Goal: Task Accomplishment & Management: Manage account settings

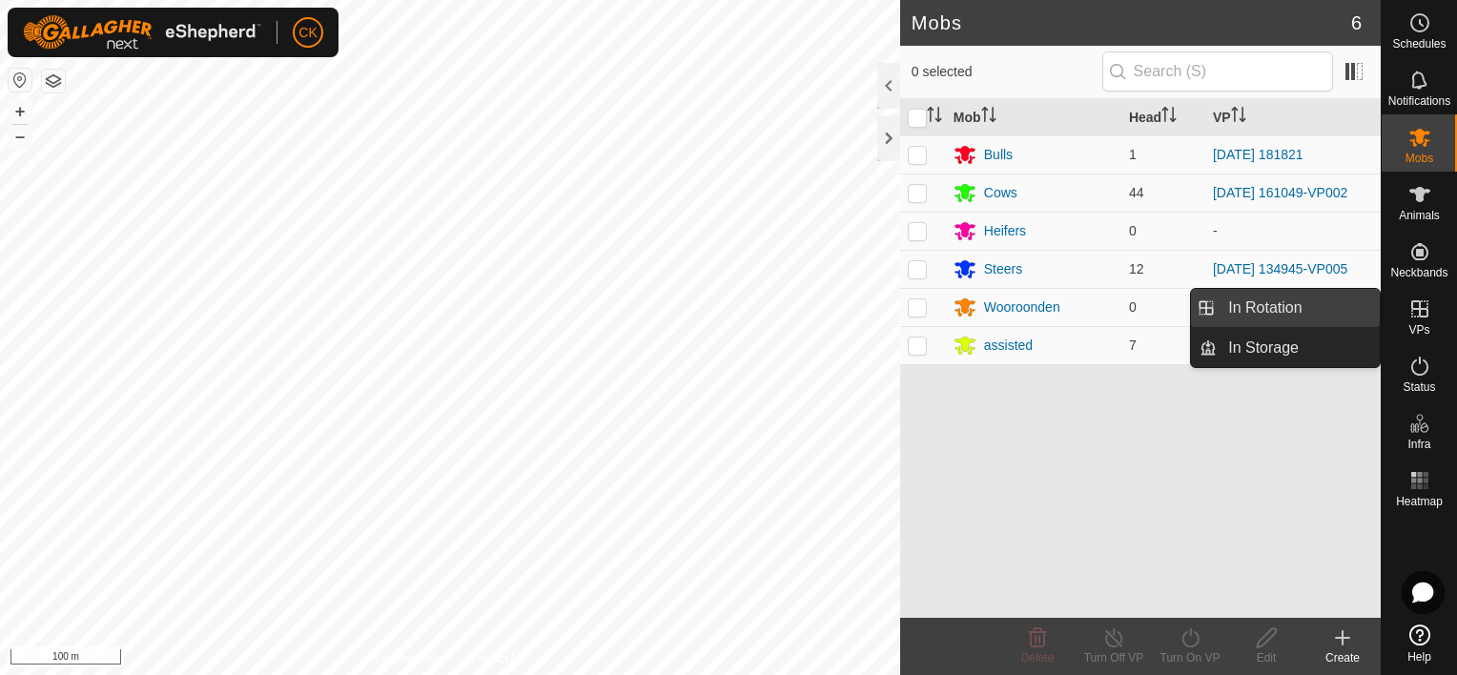
click at [1330, 313] on link "In Rotation" at bounding box center [1297, 308] width 163 height 38
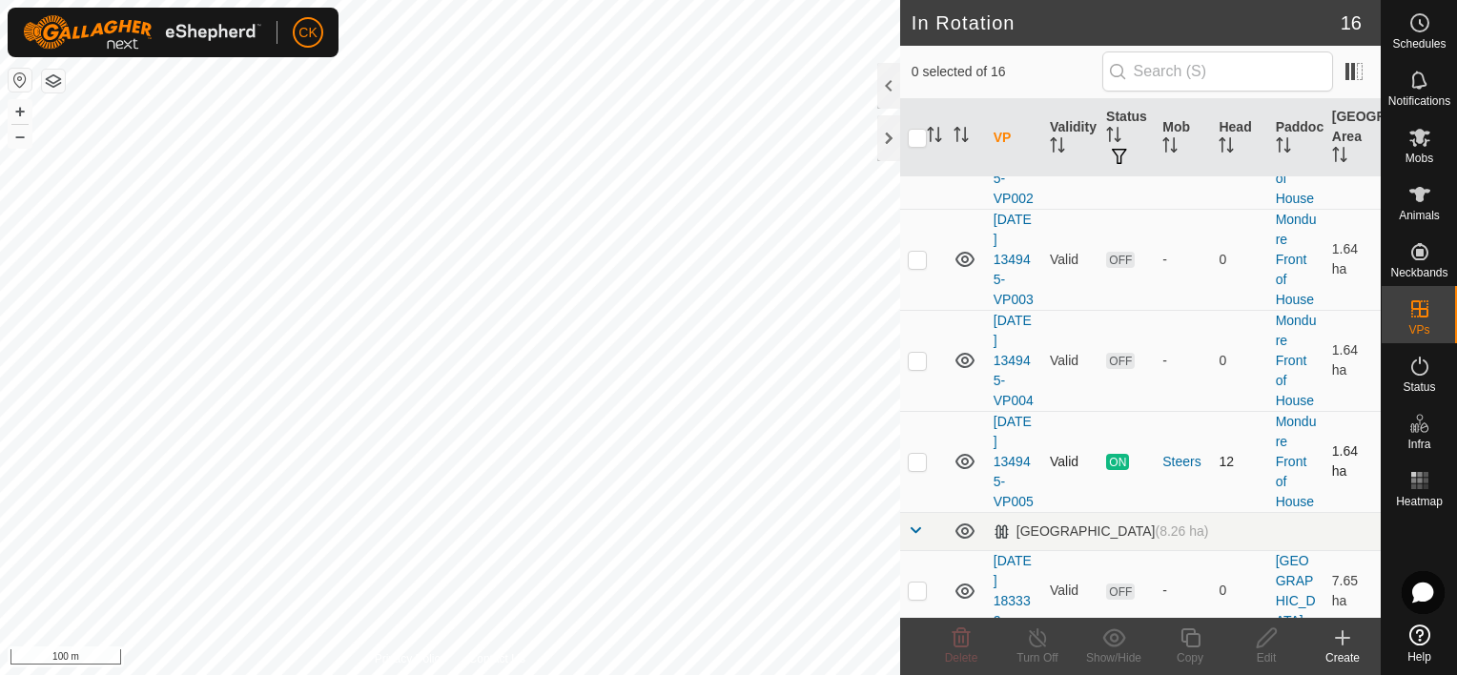
scroll to position [953, 0]
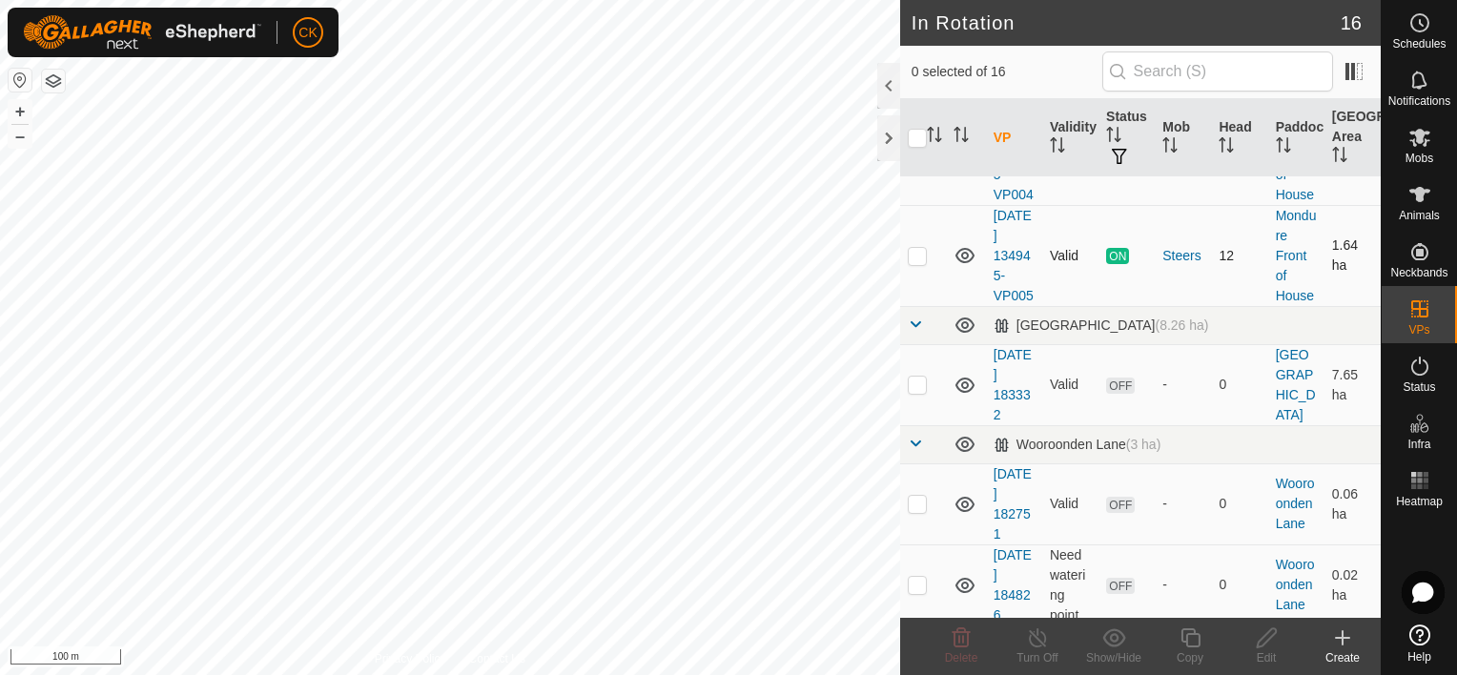
click at [911, 263] on p-checkbox at bounding box center [917, 255] width 19 height 15
checkbox input "true"
click at [1189, 637] on icon at bounding box center [1190, 637] width 24 height 23
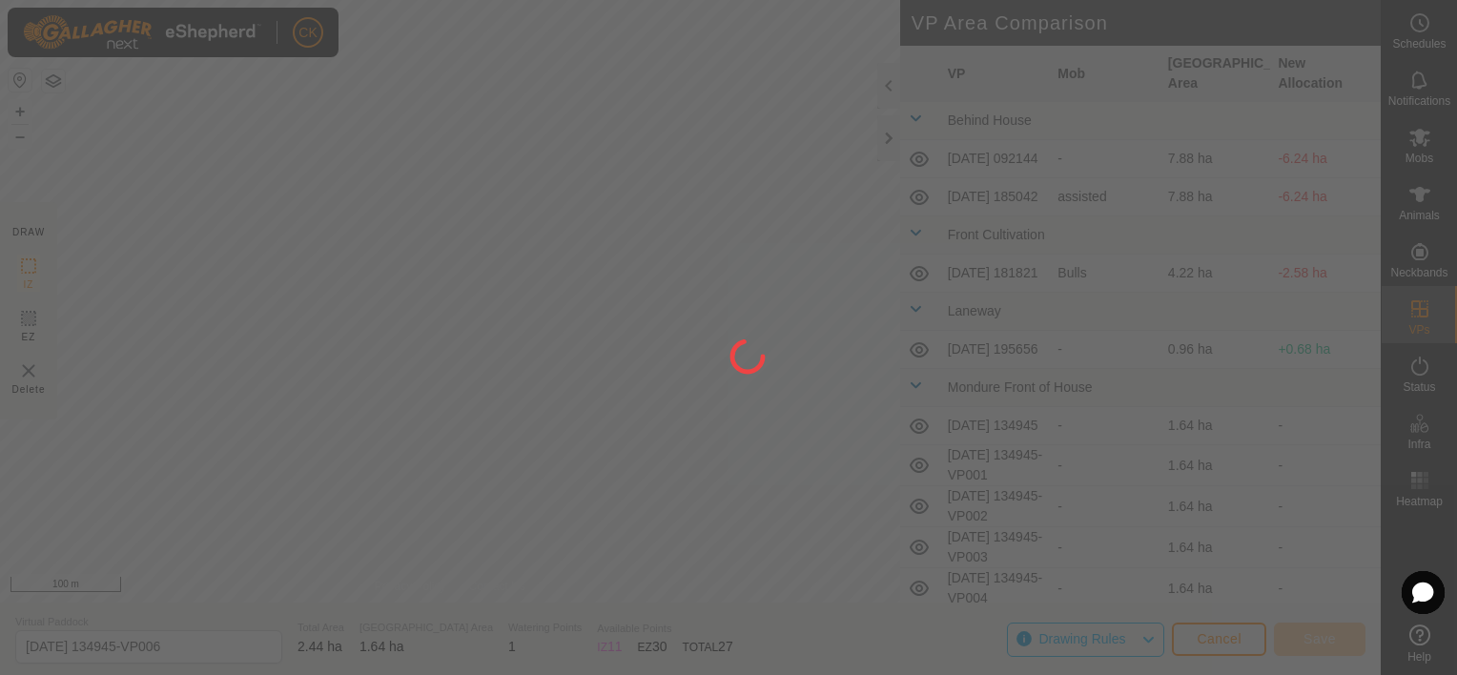
drag, startPoint x: 583, startPoint y: 484, endPoint x: 635, endPoint y: 415, distance: 86.6
click at [635, 415] on div at bounding box center [728, 337] width 1457 height 675
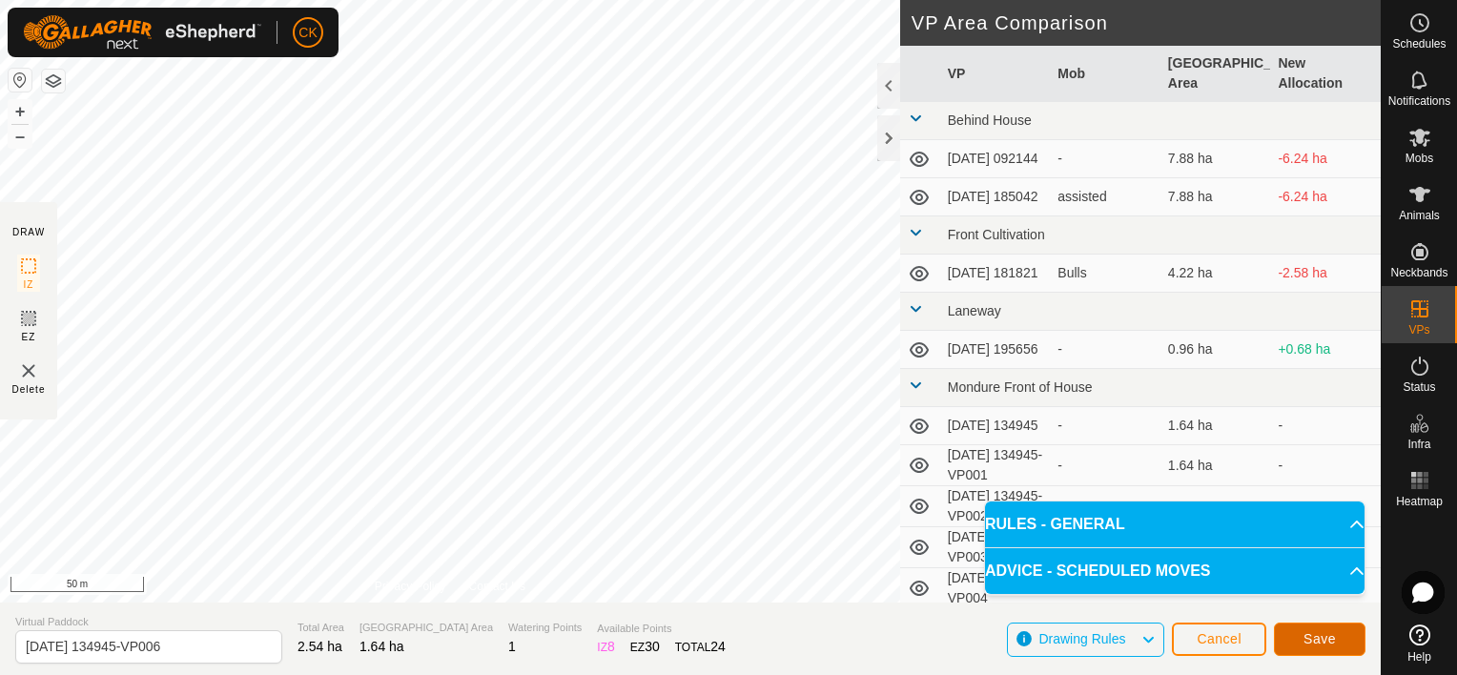
click at [1295, 643] on button "Save" at bounding box center [1320, 639] width 92 height 33
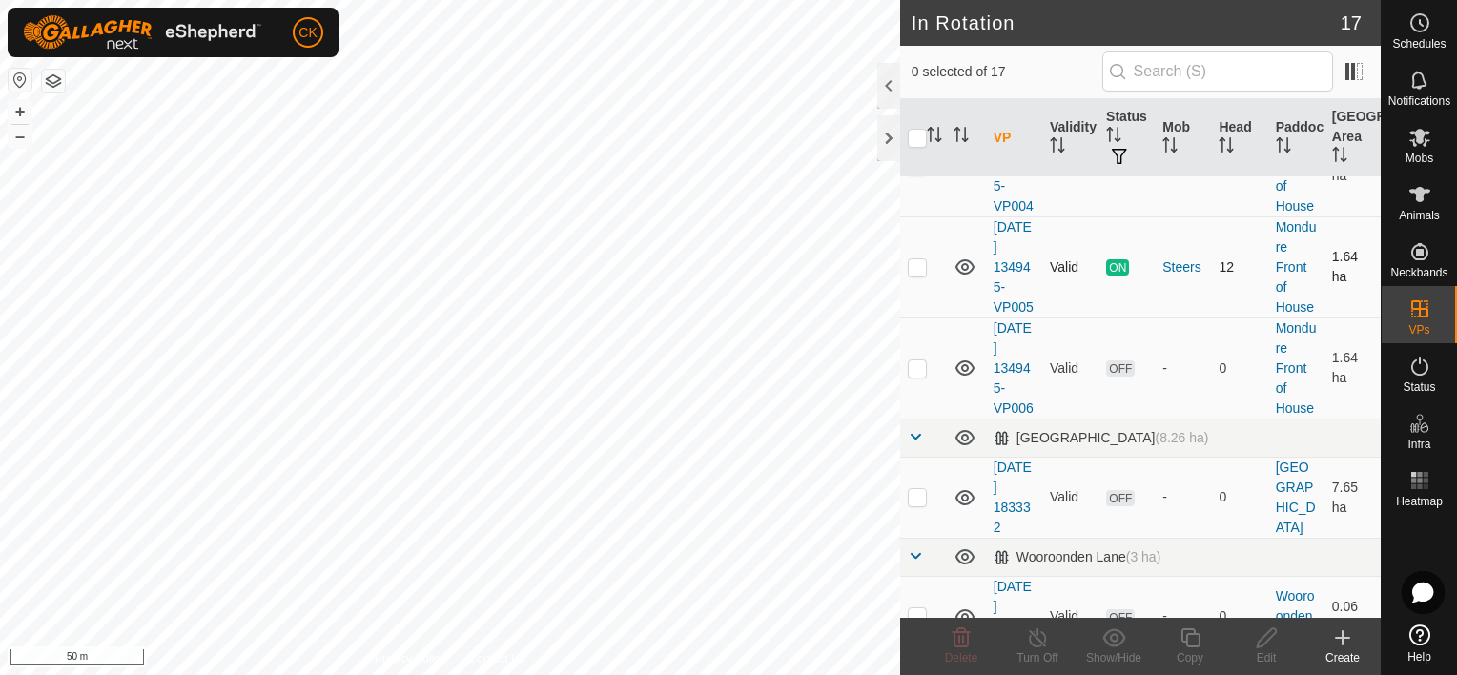
scroll to position [953, 0]
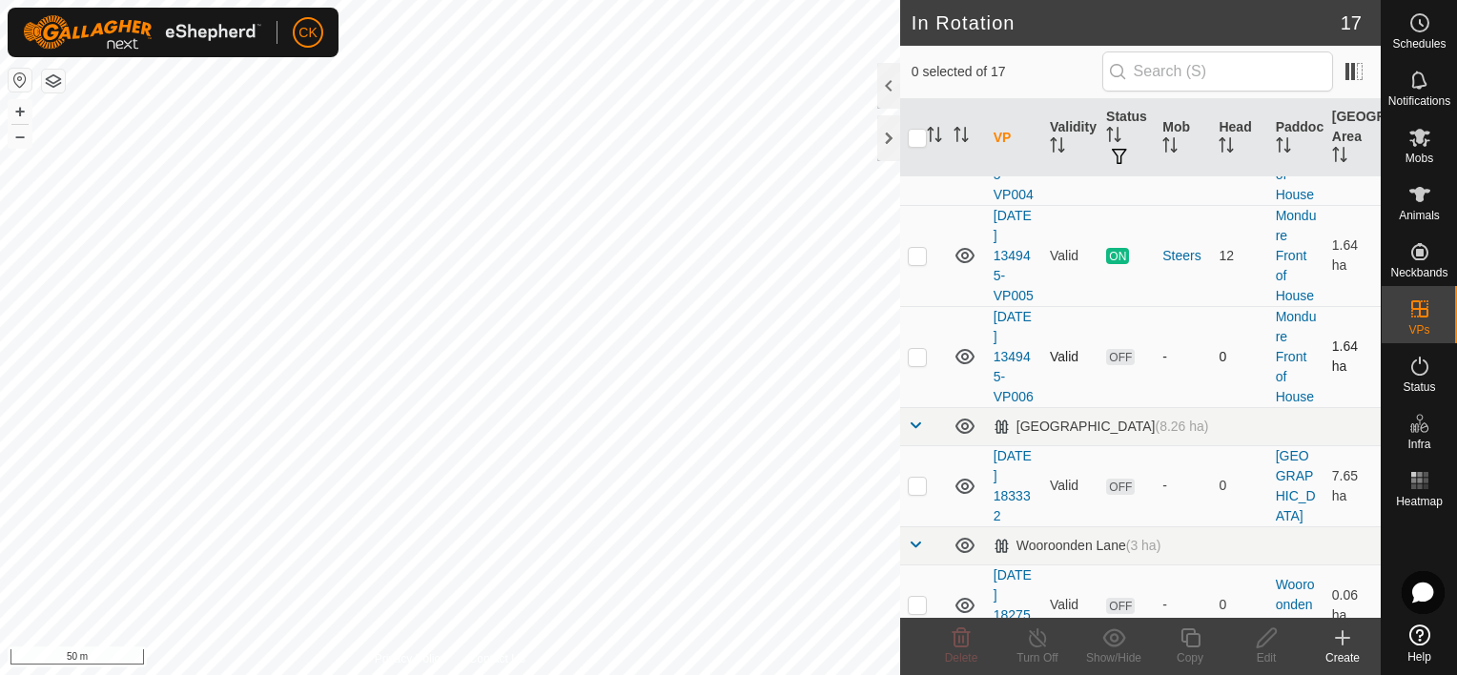
click at [912, 364] on p-checkbox at bounding box center [917, 356] width 19 height 15
checkbox input "true"
click at [1186, 634] on icon at bounding box center [1189, 637] width 19 height 19
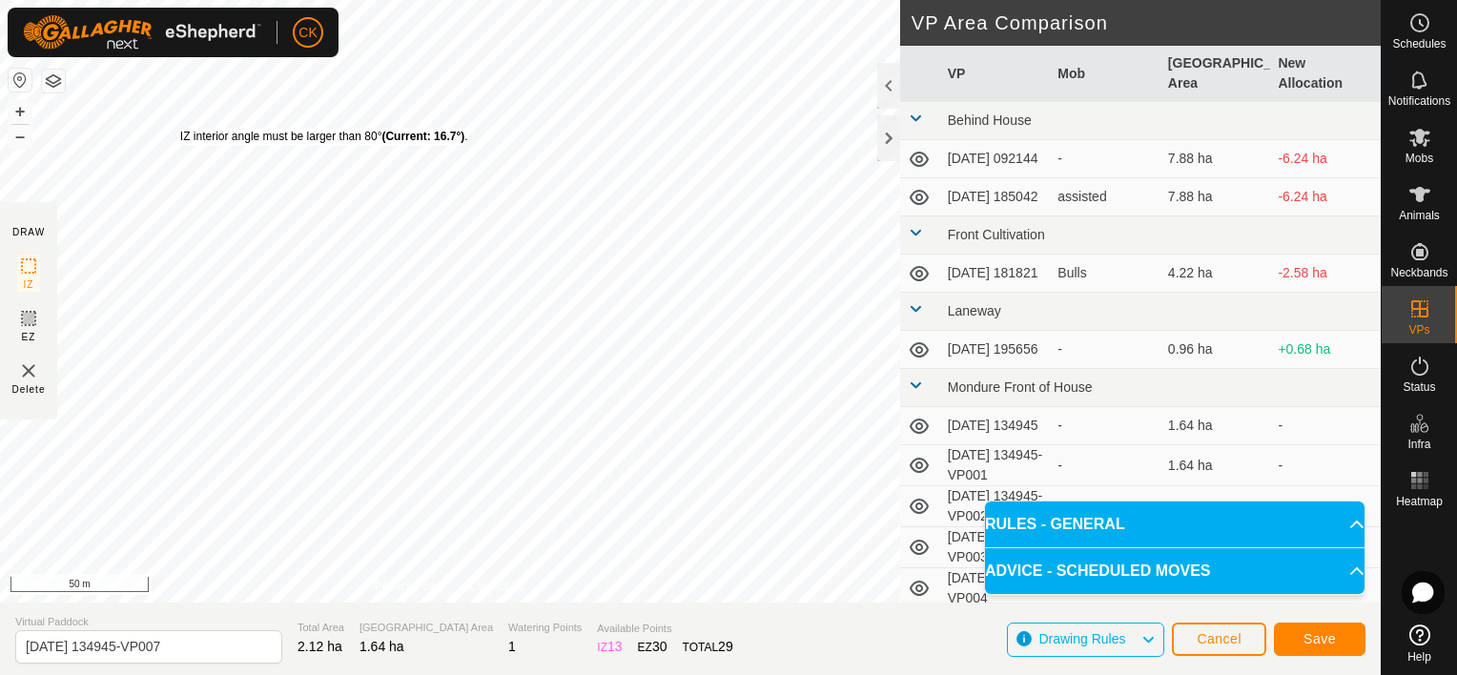
click at [180, 128] on div "IZ interior angle must be larger than 80° (Current: 16.7°) ." at bounding box center [324, 136] width 288 height 17
click at [1317, 638] on span "Save" at bounding box center [1319, 638] width 32 height 15
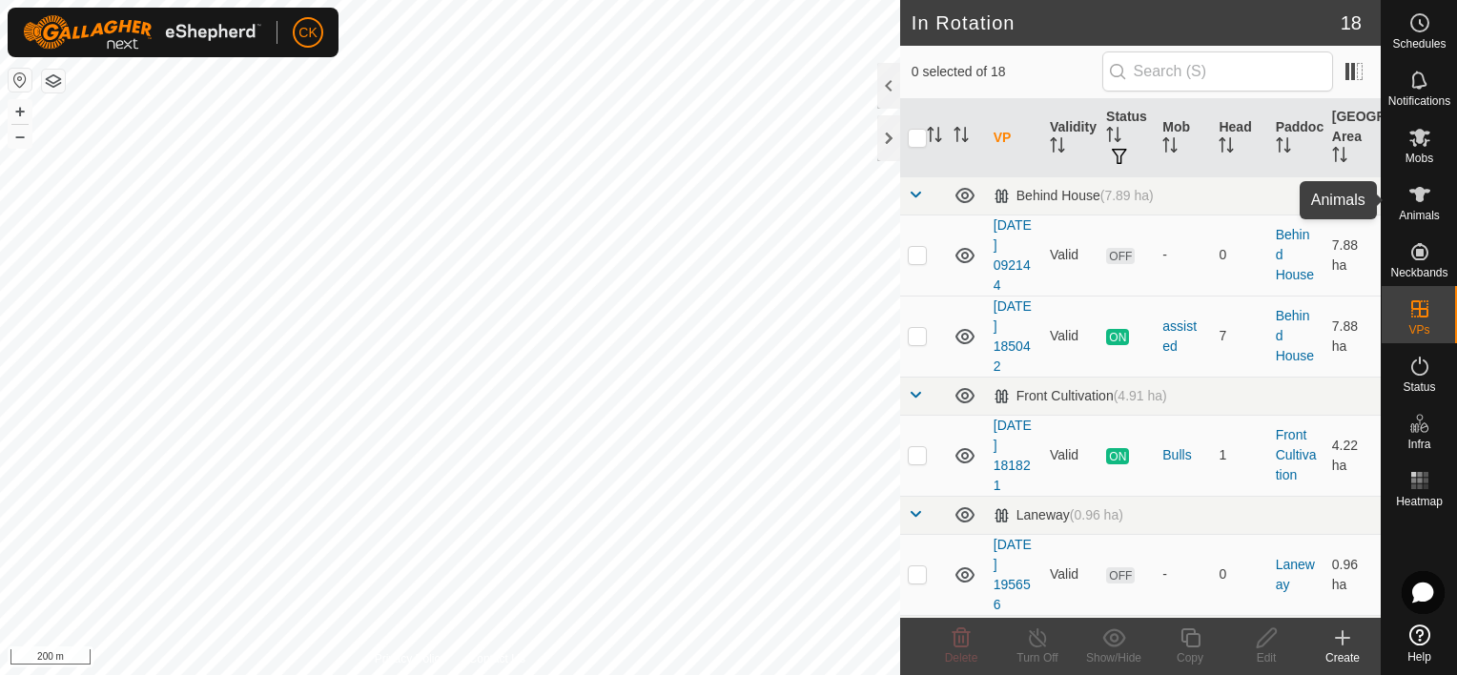
click at [1418, 191] on icon at bounding box center [1419, 194] width 21 height 15
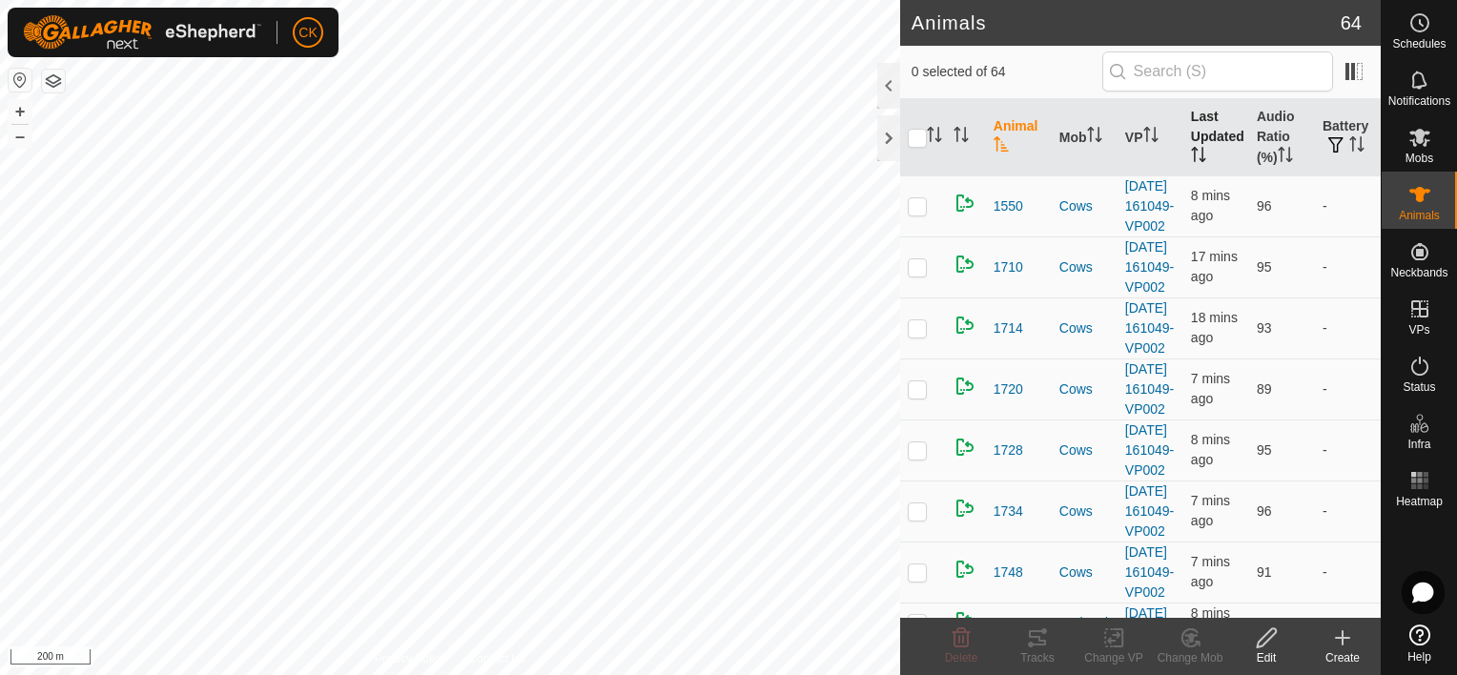
click at [1193, 127] on th "Last Updated" at bounding box center [1216, 137] width 66 height 77
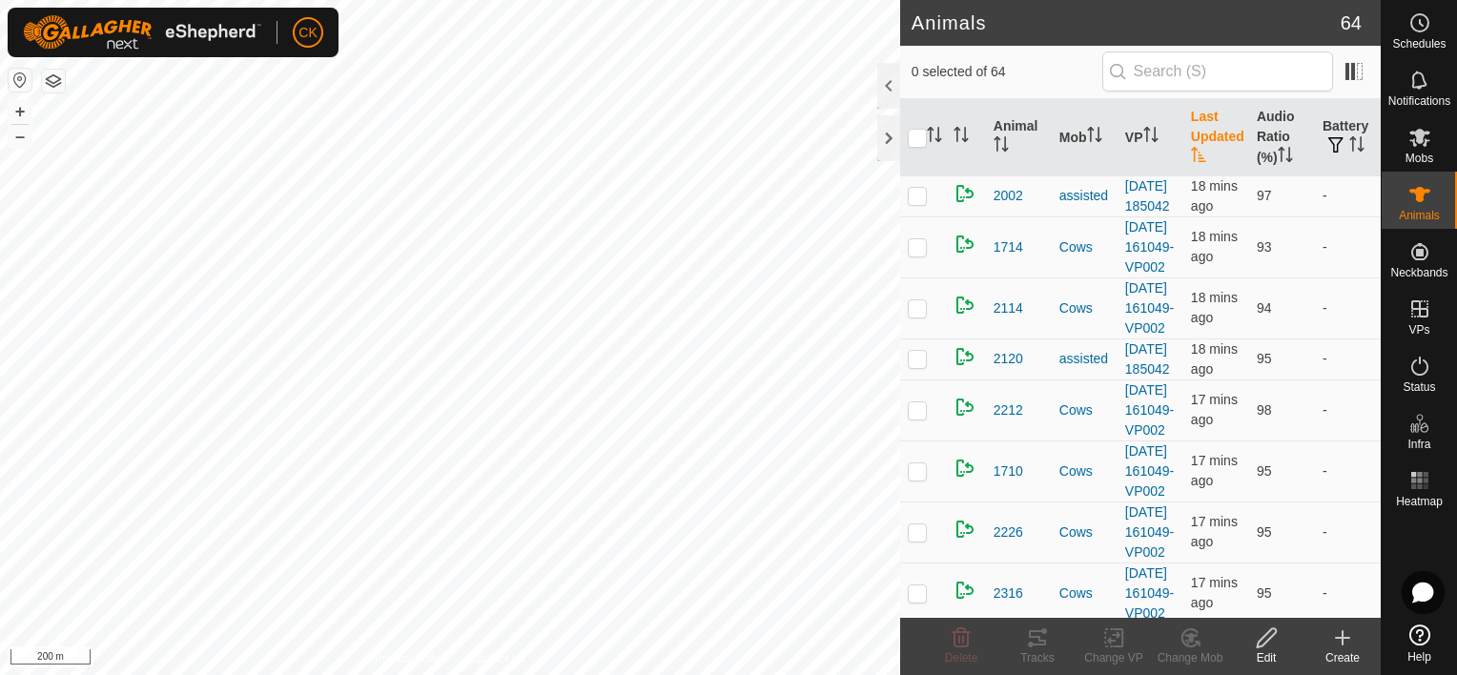
click at [1193, 128] on th "Last Updated" at bounding box center [1216, 137] width 66 height 77
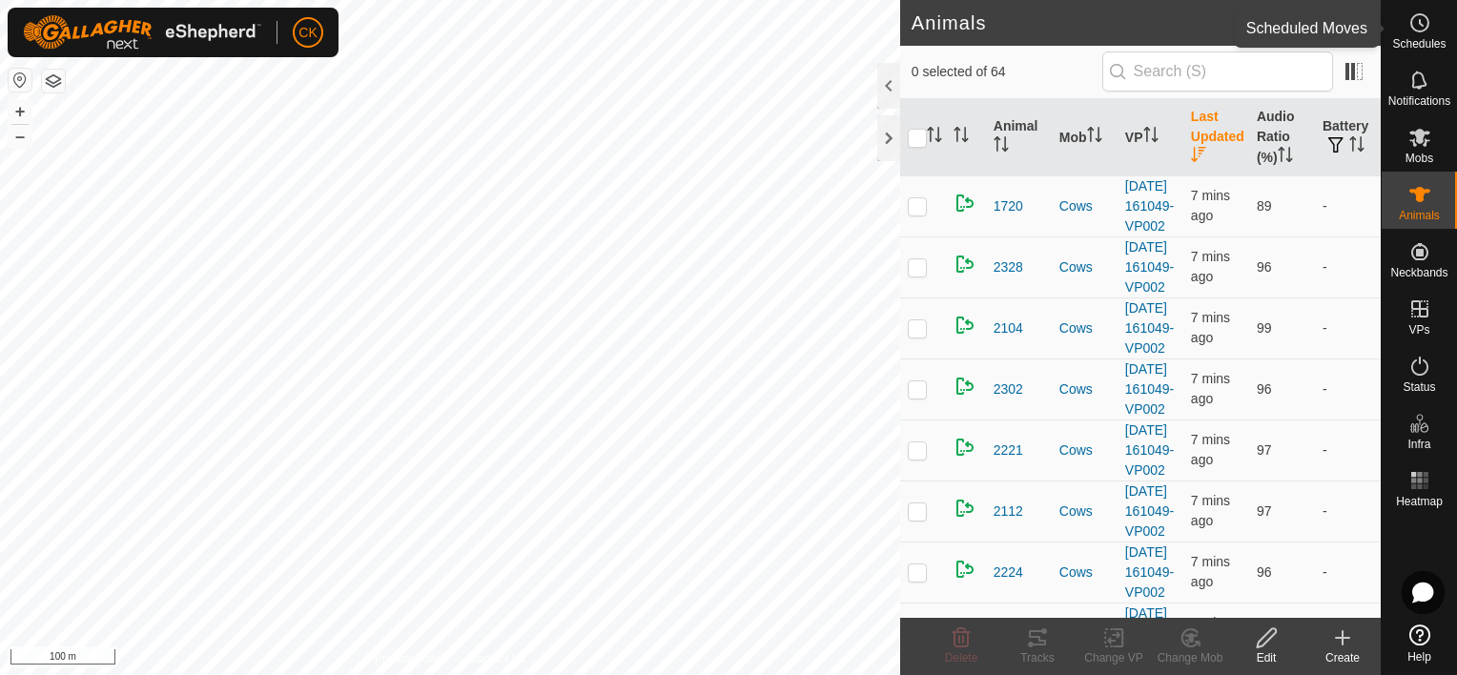
click at [1421, 22] on icon at bounding box center [1419, 22] width 23 height 23
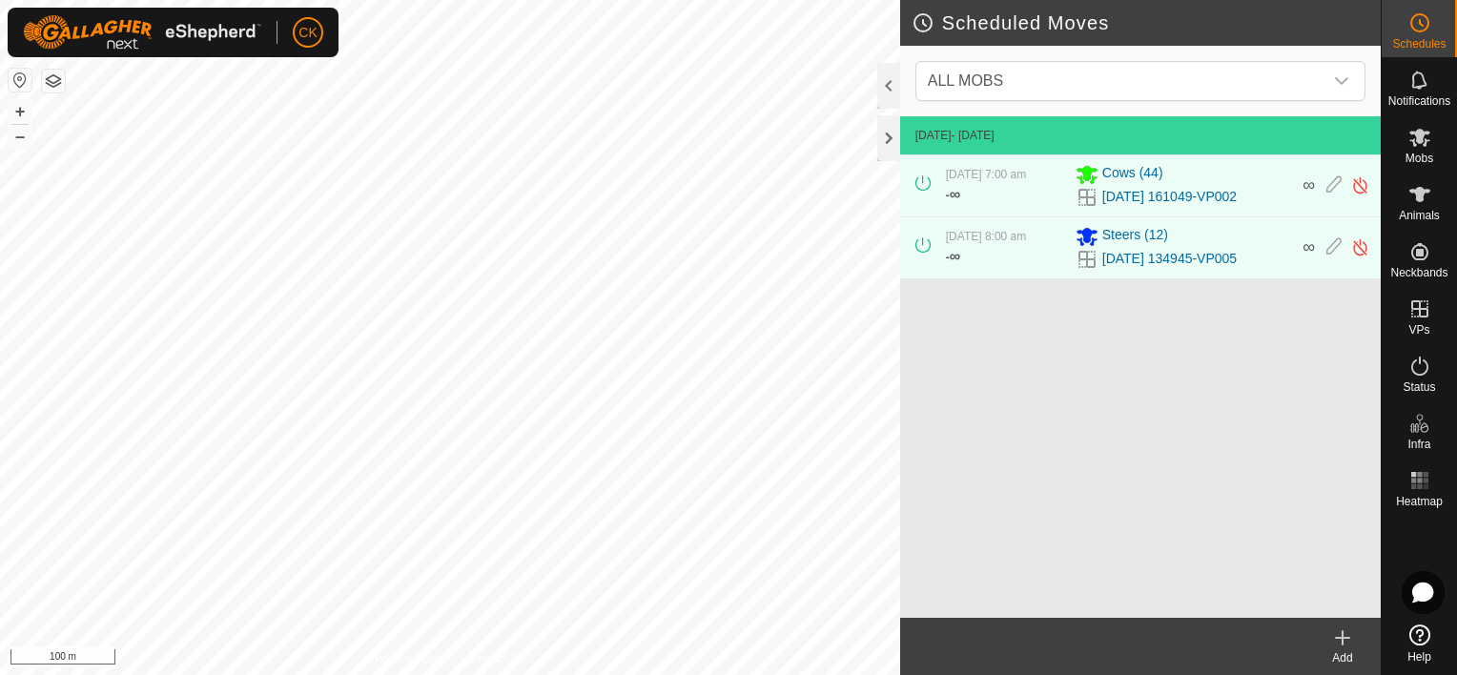
click at [1337, 632] on icon at bounding box center [1342, 637] width 23 height 23
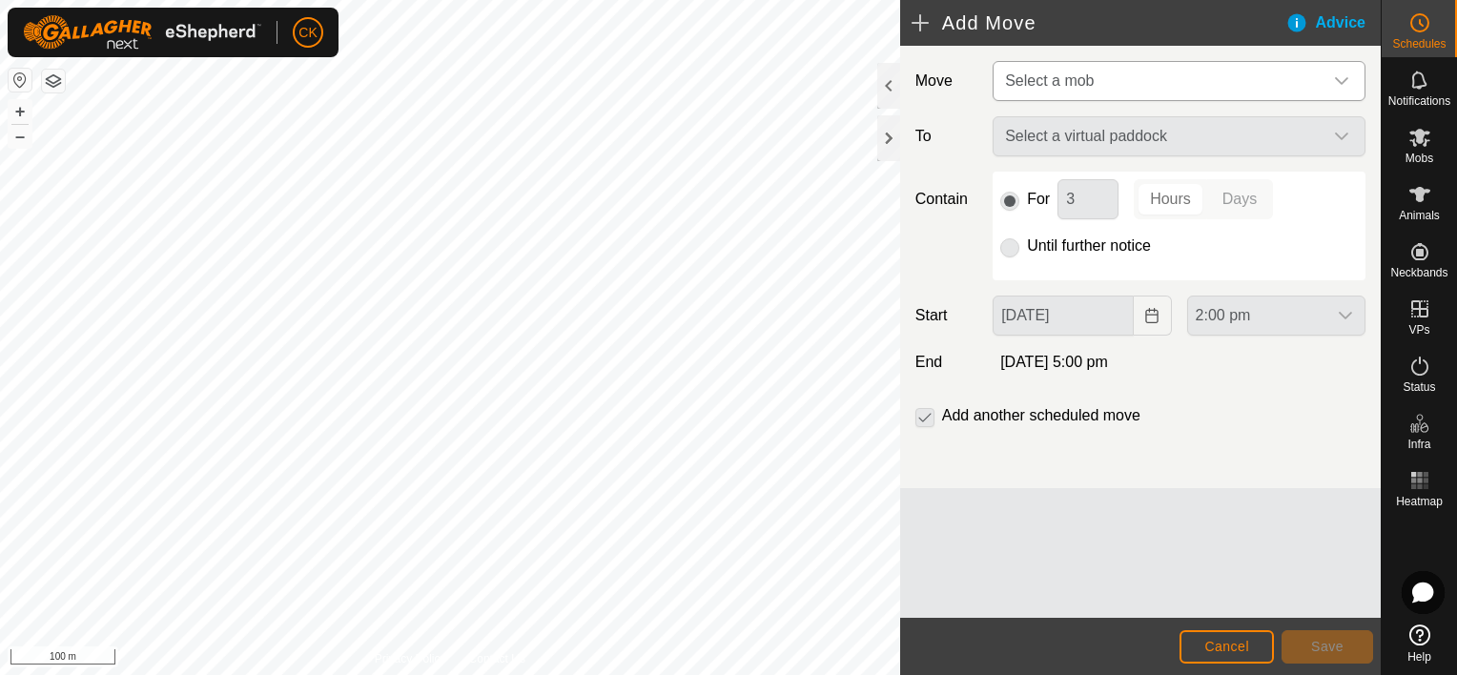
click at [1346, 80] on icon "dropdown trigger" at bounding box center [1341, 81] width 13 height 8
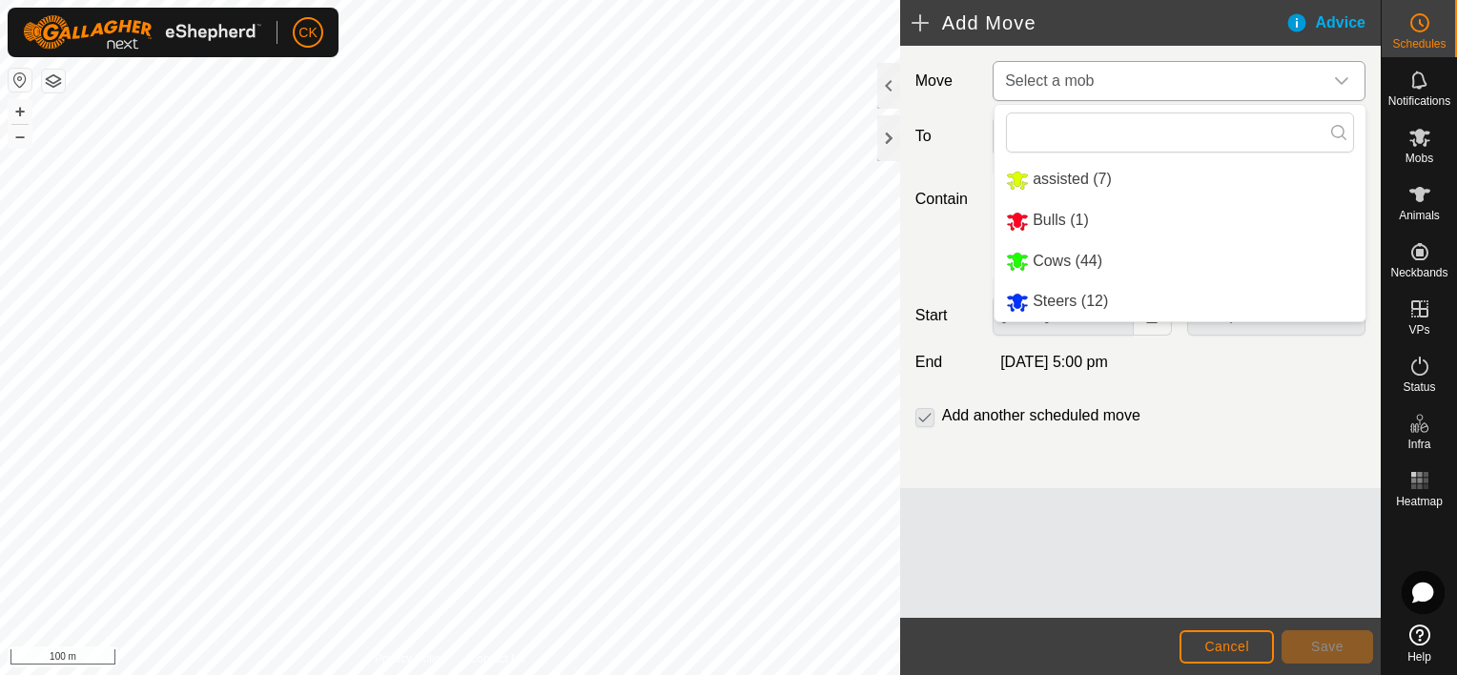
click at [1070, 303] on li "Steers (12)" at bounding box center [1179, 301] width 371 height 39
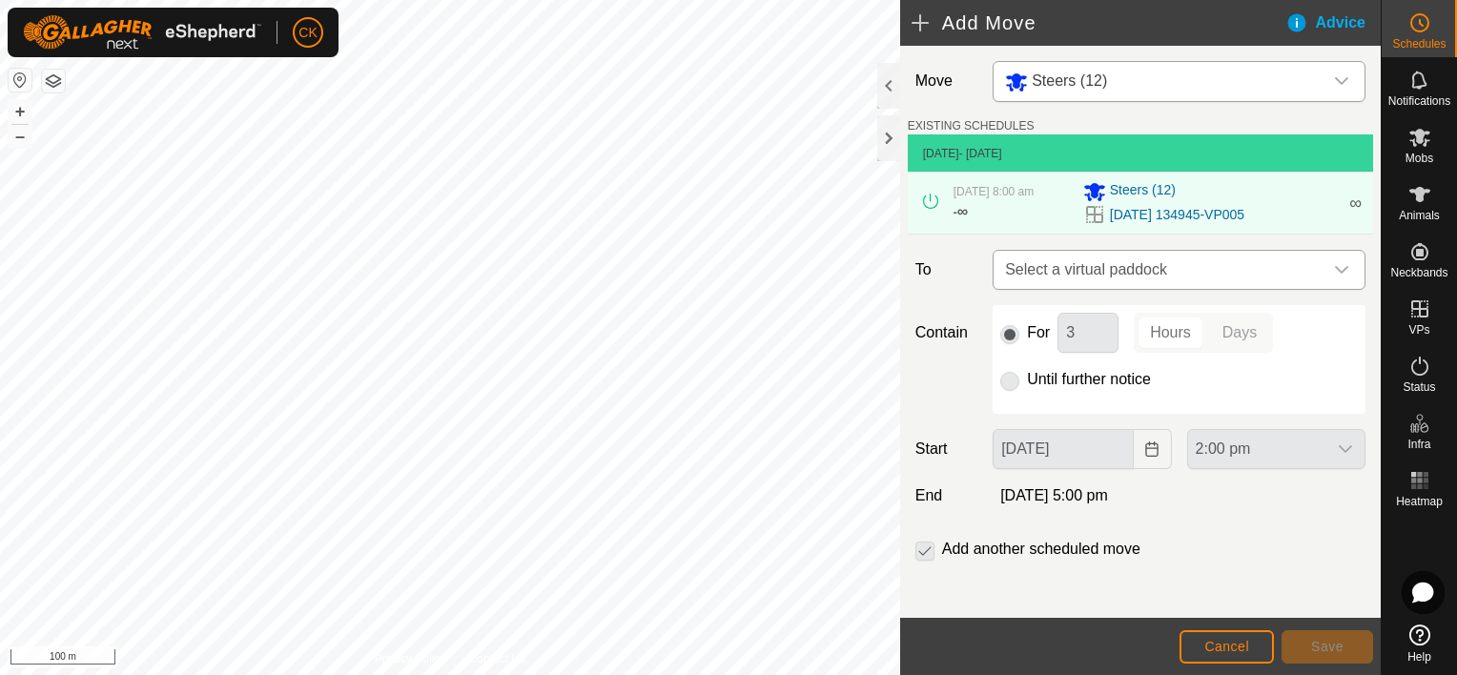
click at [1334, 267] on icon "dropdown trigger" at bounding box center [1341, 269] width 15 height 15
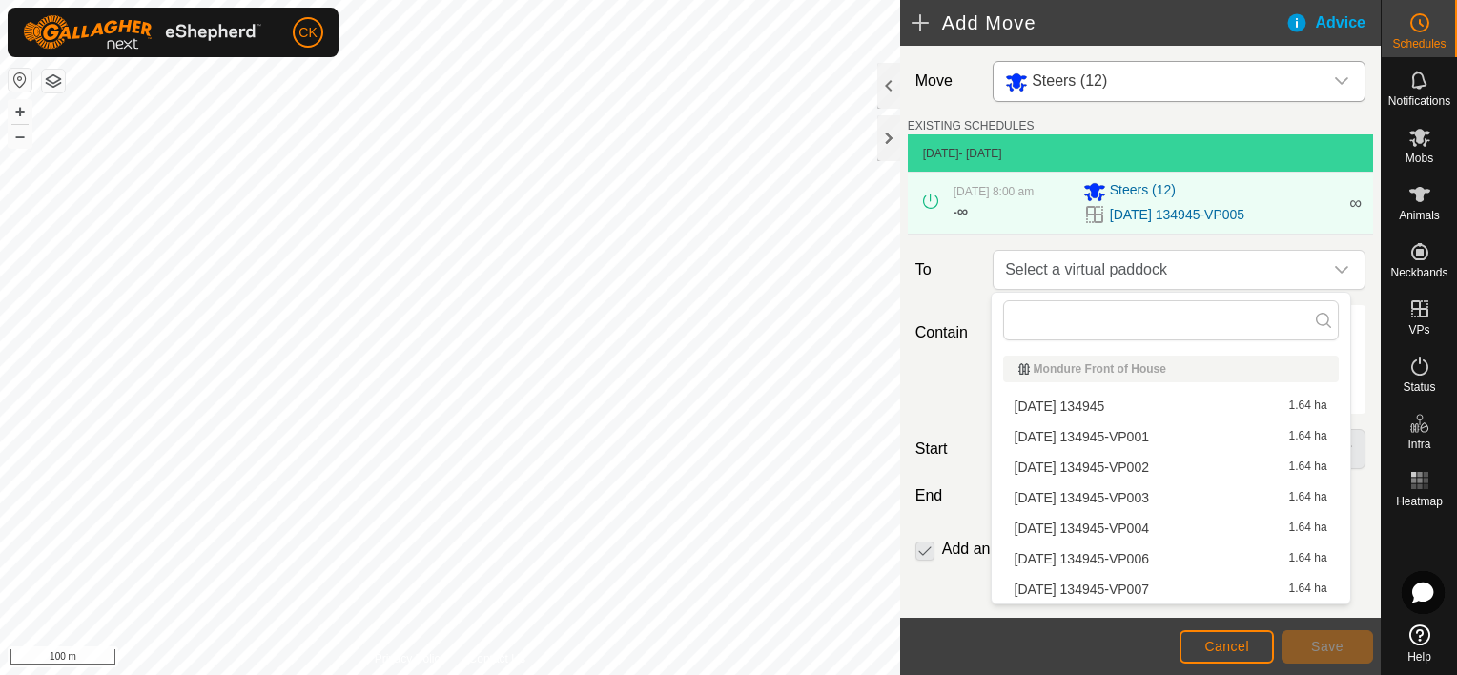
click at [1154, 556] on li "[DATE] 134945-VP006 1.64 ha" at bounding box center [1171, 558] width 336 height 29
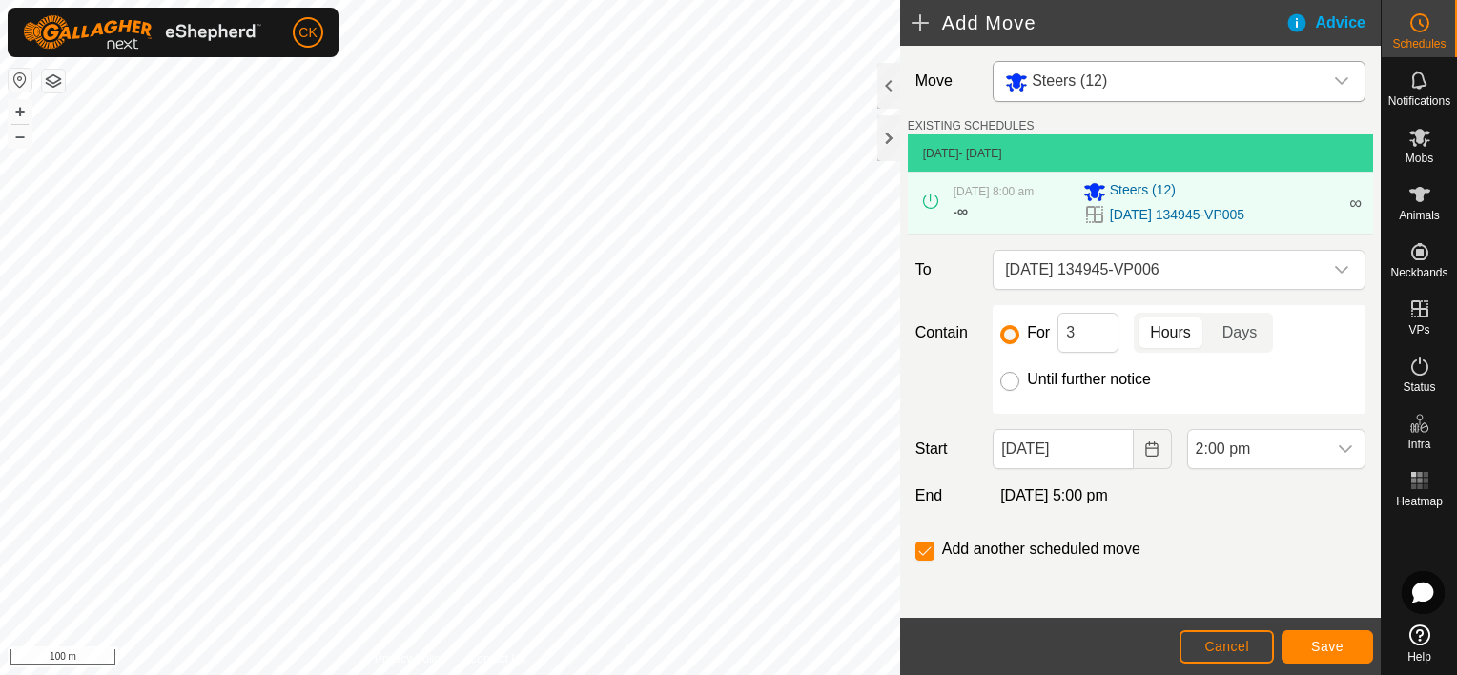
click at [1011, 378] on input "Until further notice" at bounding box center [1009, 381] width 19 height 19
radio input "true"
checkbox input "false"
click at [1335, 643] on span "Save" at bounding box center [1327, 646] width 32 height 15
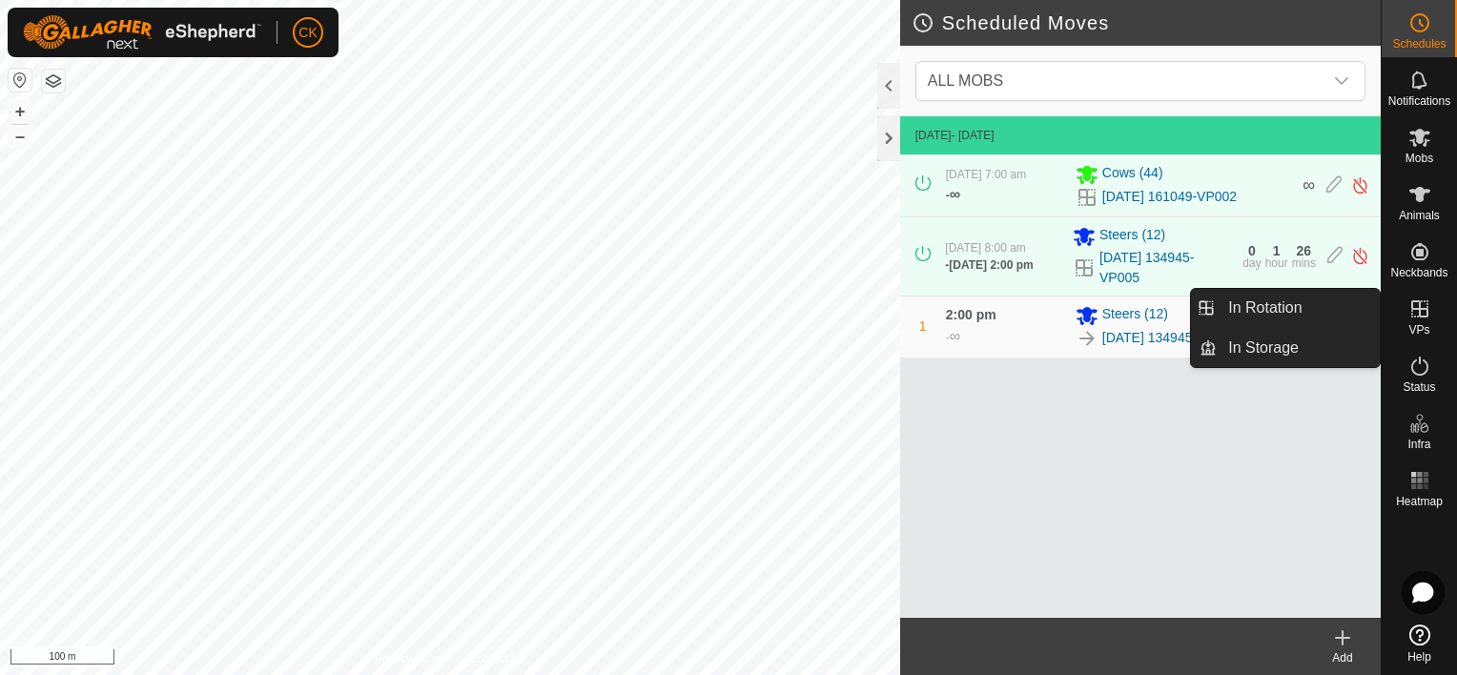
click at [1422, 309] on icon at bounding box center [1419, 308] width 17 height 17
click at [1338, 301] on link "In Rotation" at bounding box center [1297, 308] width 163 height 38
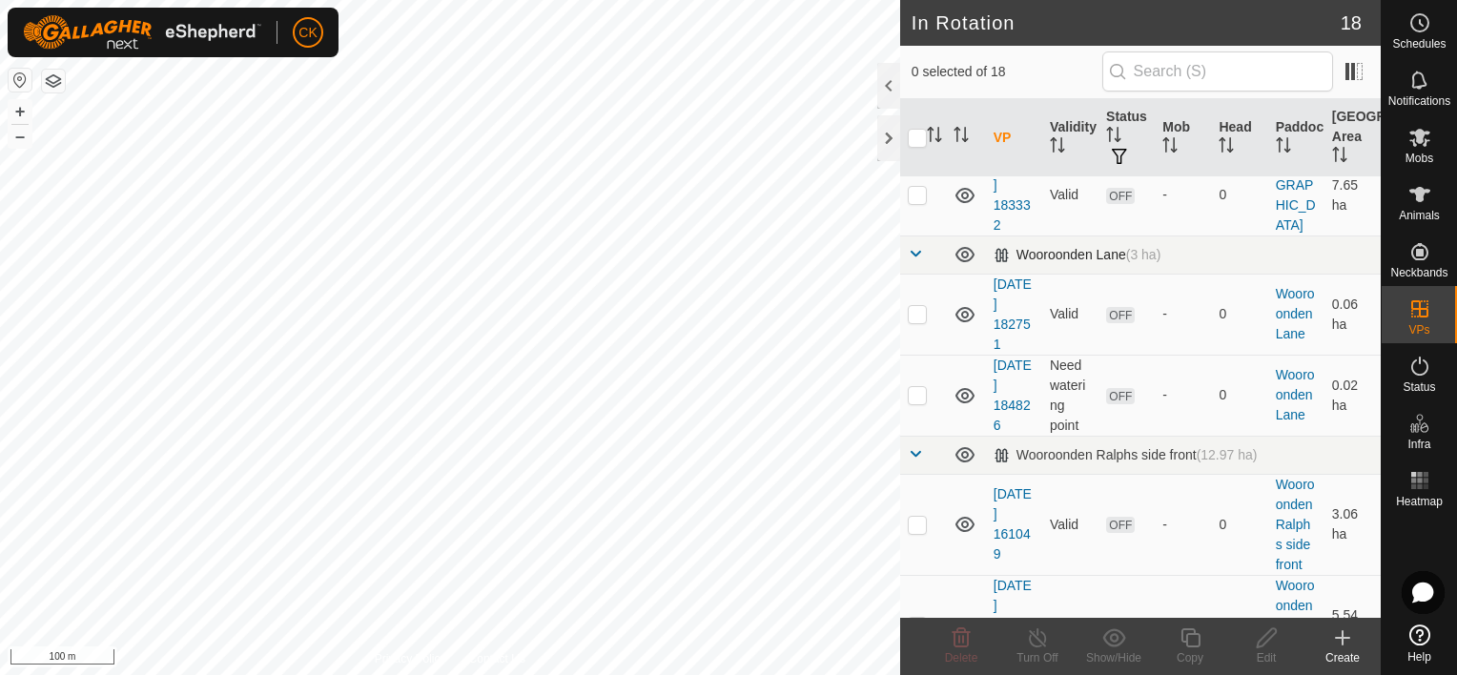
scroll to position [1681, 0]
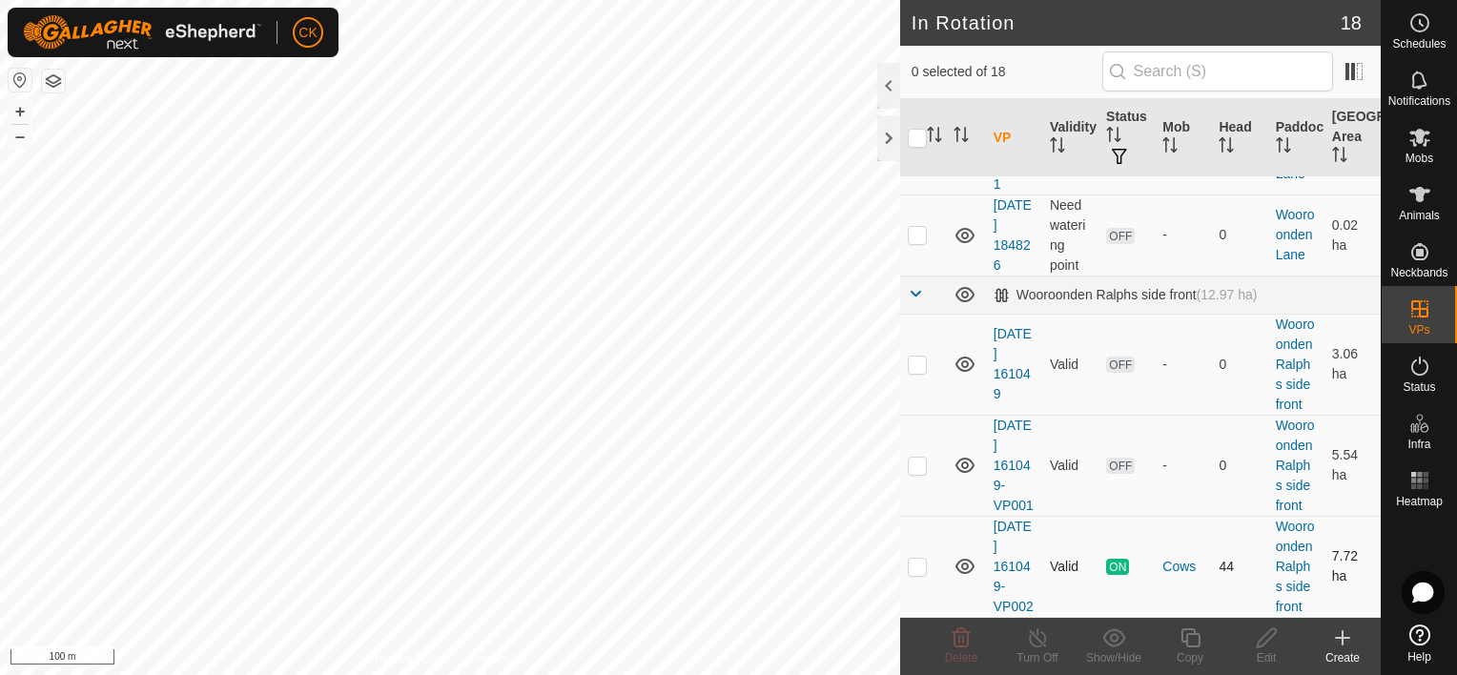
click at [910, 559] on p-checkbox at bounding box center [917, 566] width 19 height 15
checkbox input "true"
click at [1186, 641] on icon at bounding box center [1189, 637] width 19 height 19
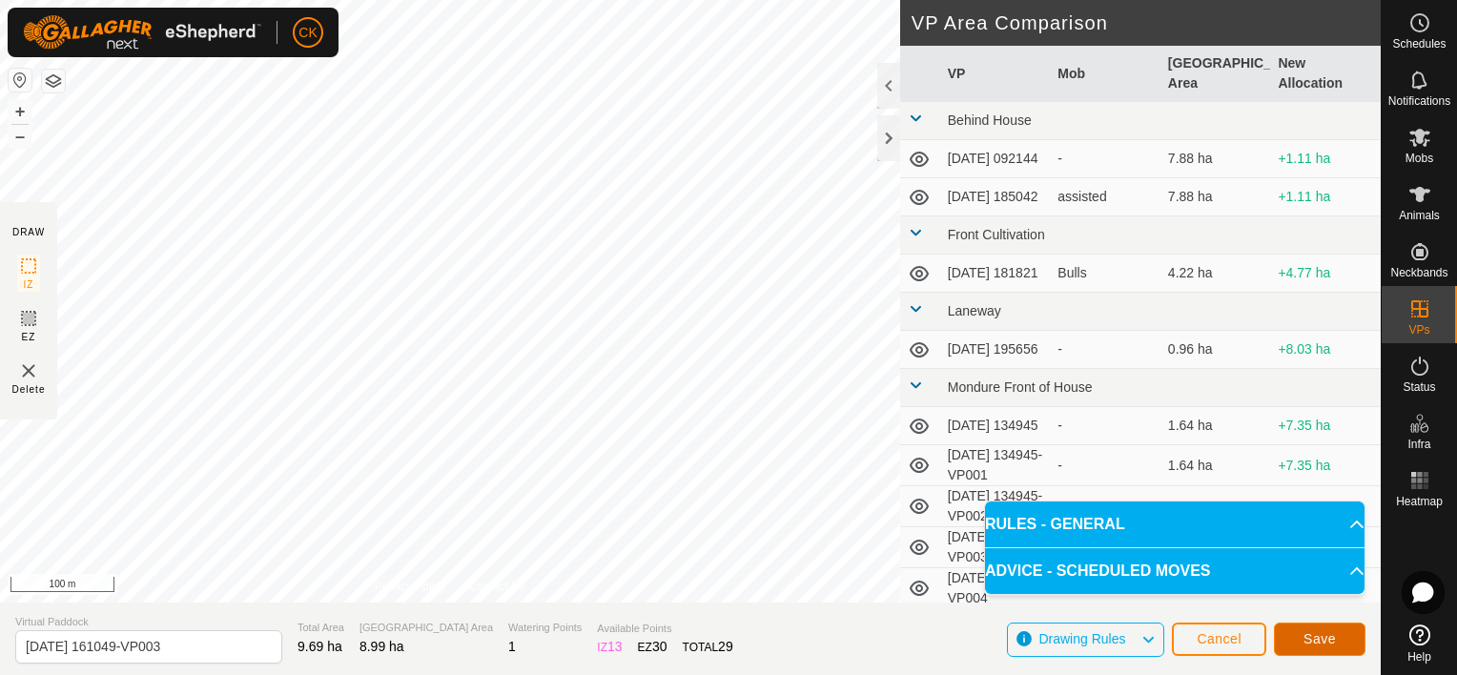
click at [1297, 636] on button "Save" at bounding box center [1320, 639] width 92 height 33
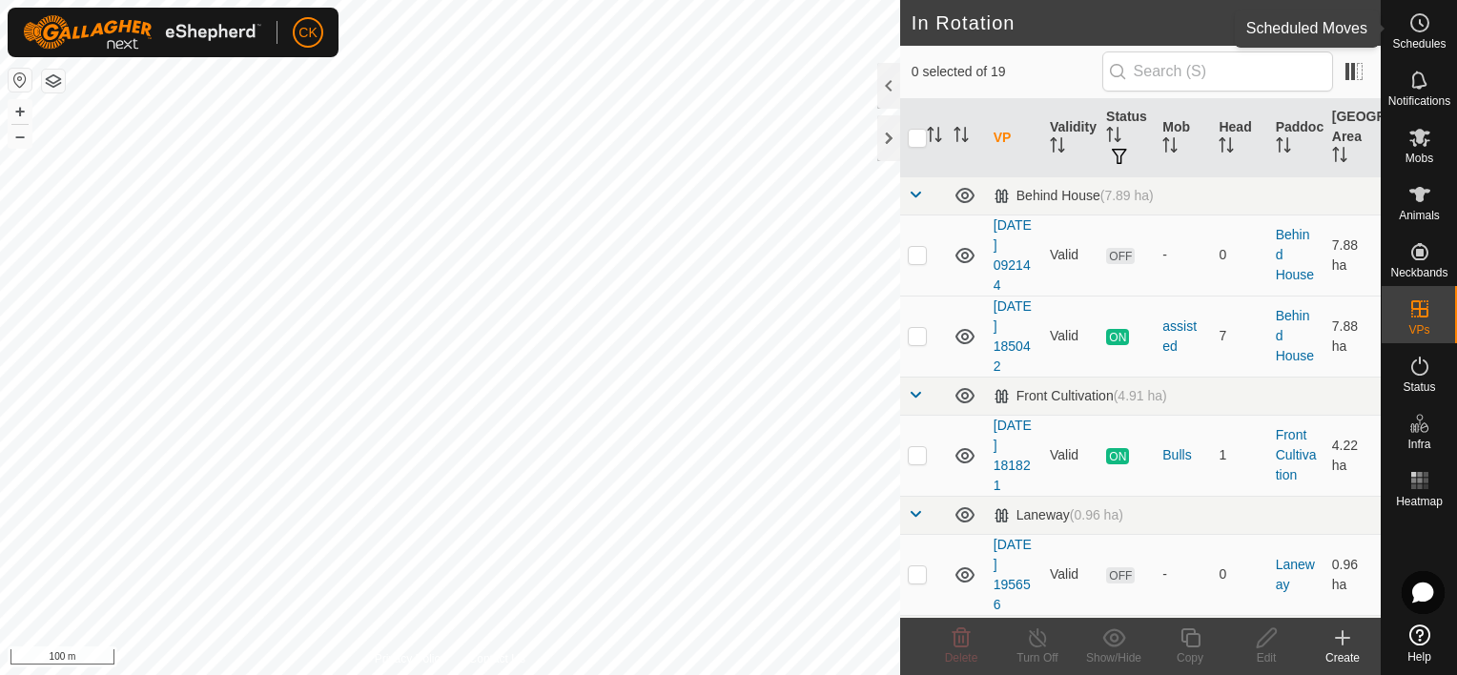
click at [1420, 18] on icon at bounding box center [1419, 22] width 23 height 23
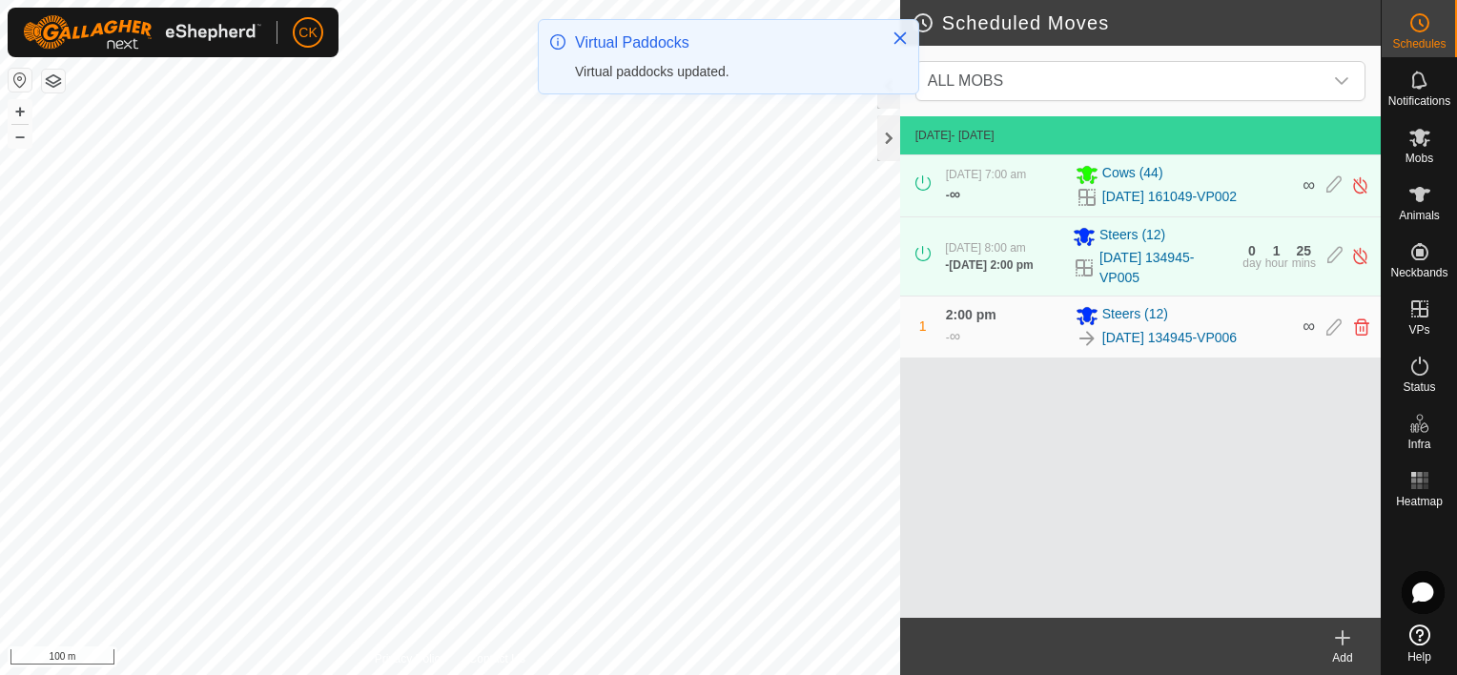
click at [1345, 631] on icon at bounding box center [1342, 637] width 23 height 23
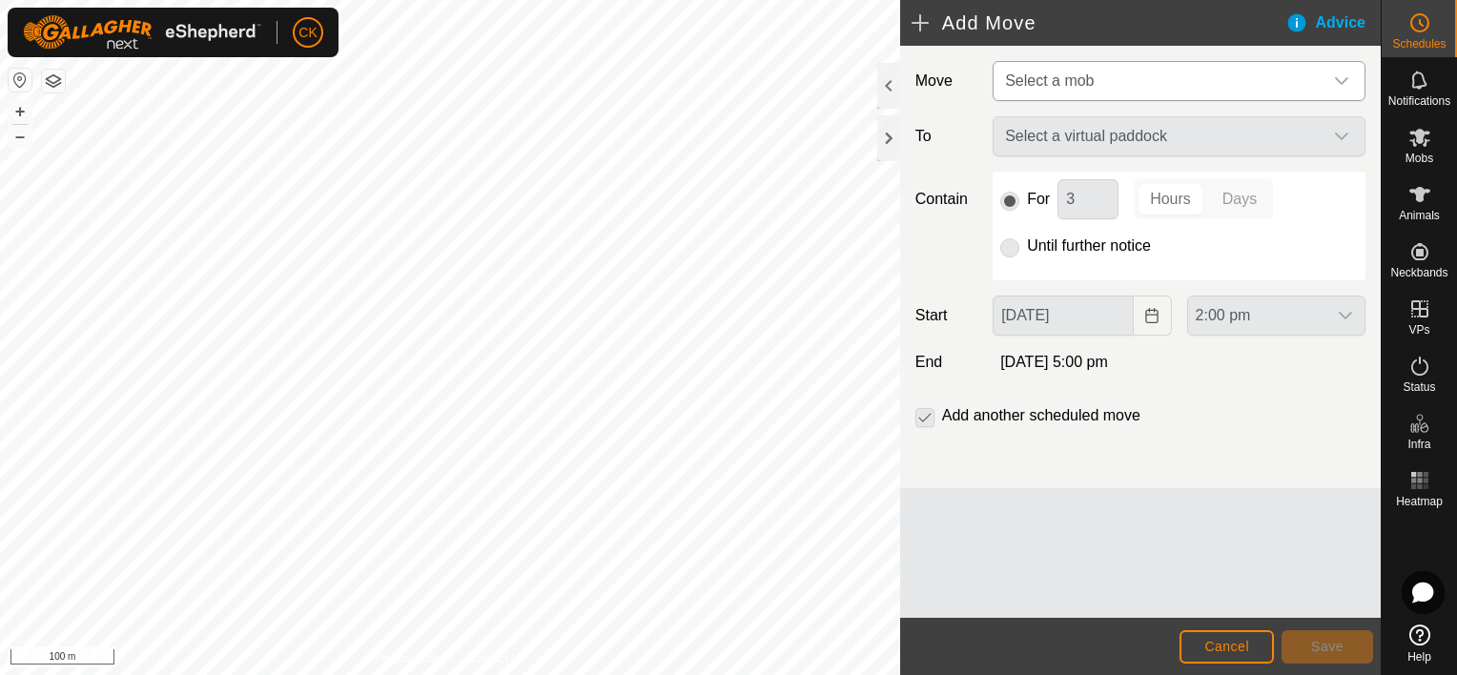
click at [1335, 71] on div "dropdown trigger" at bounding box center [1341, 81] width 38 height 38
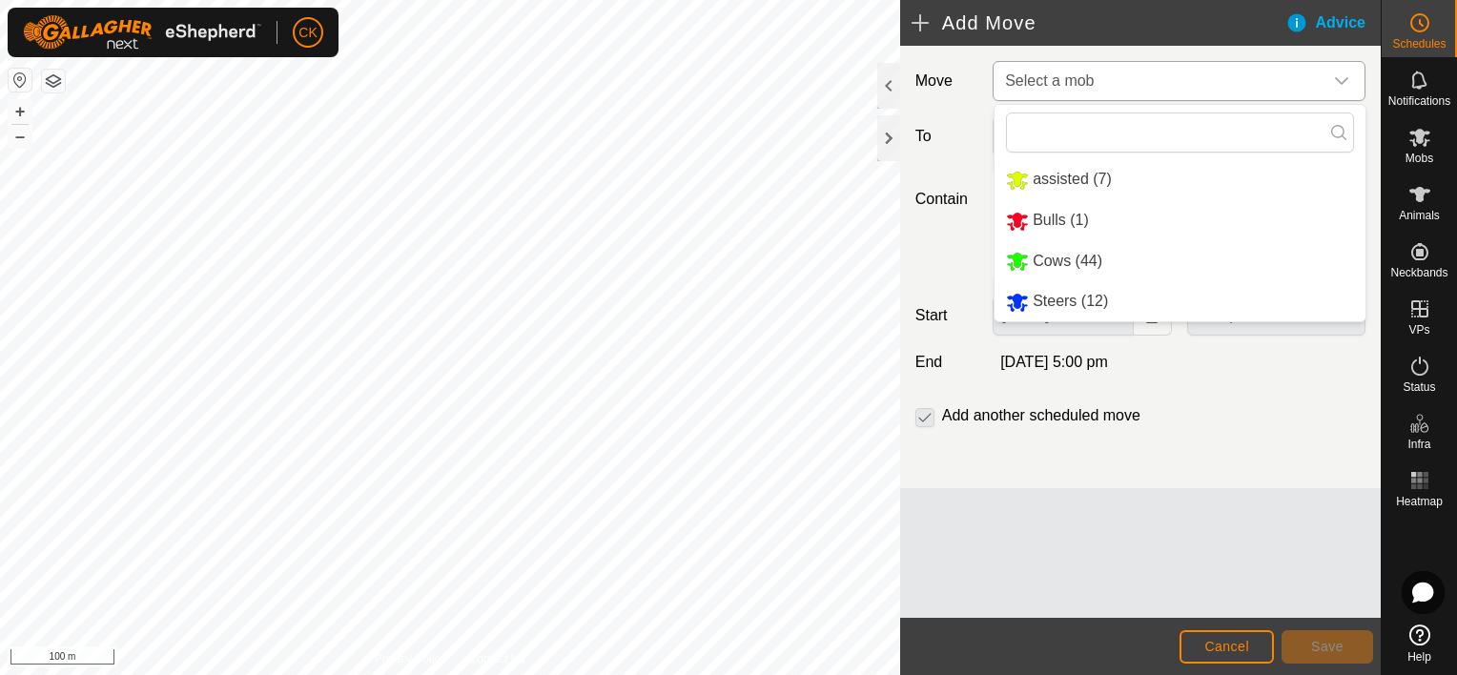
click at [1082, 258] on li "Cows (44)" at bounding box center [1179, 261] width 371 height 39
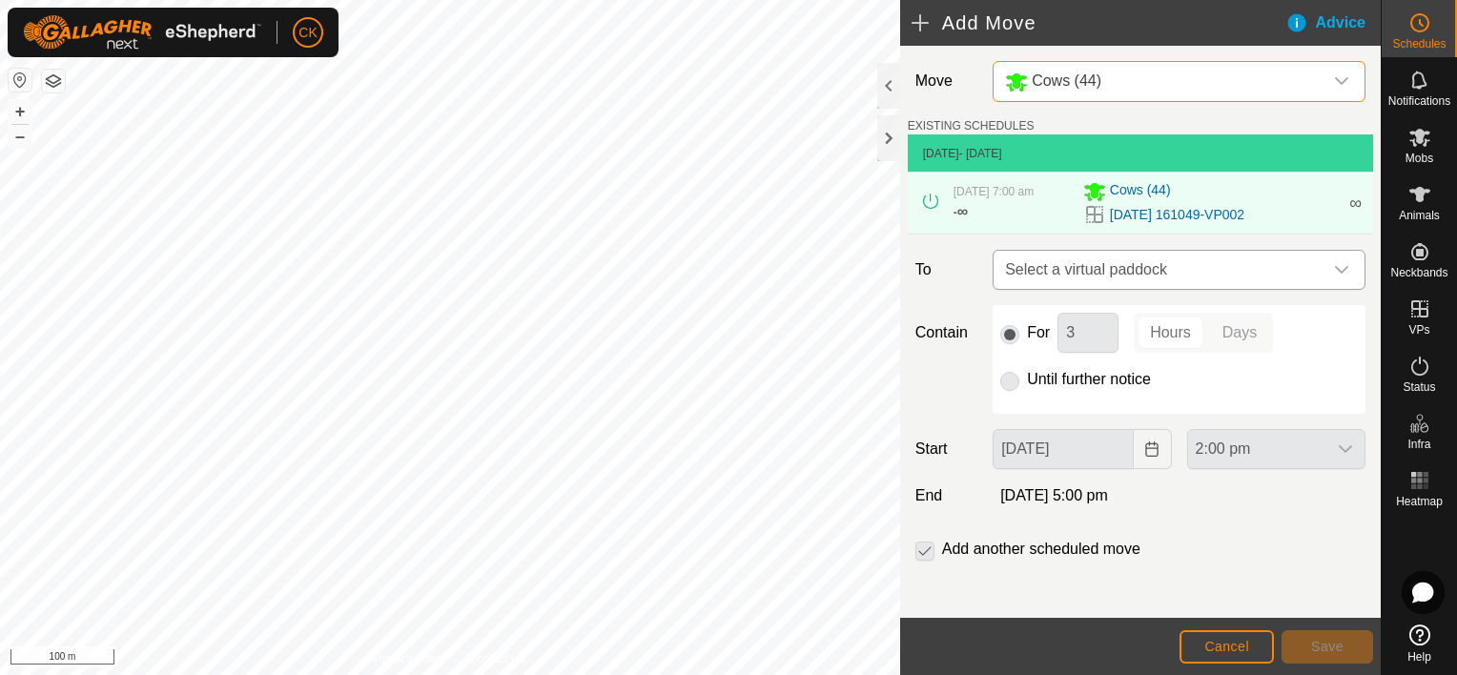
click at [1334, 265] on icon "dropdown trigger" at bounding box center [1341, 269] width 15 height 15
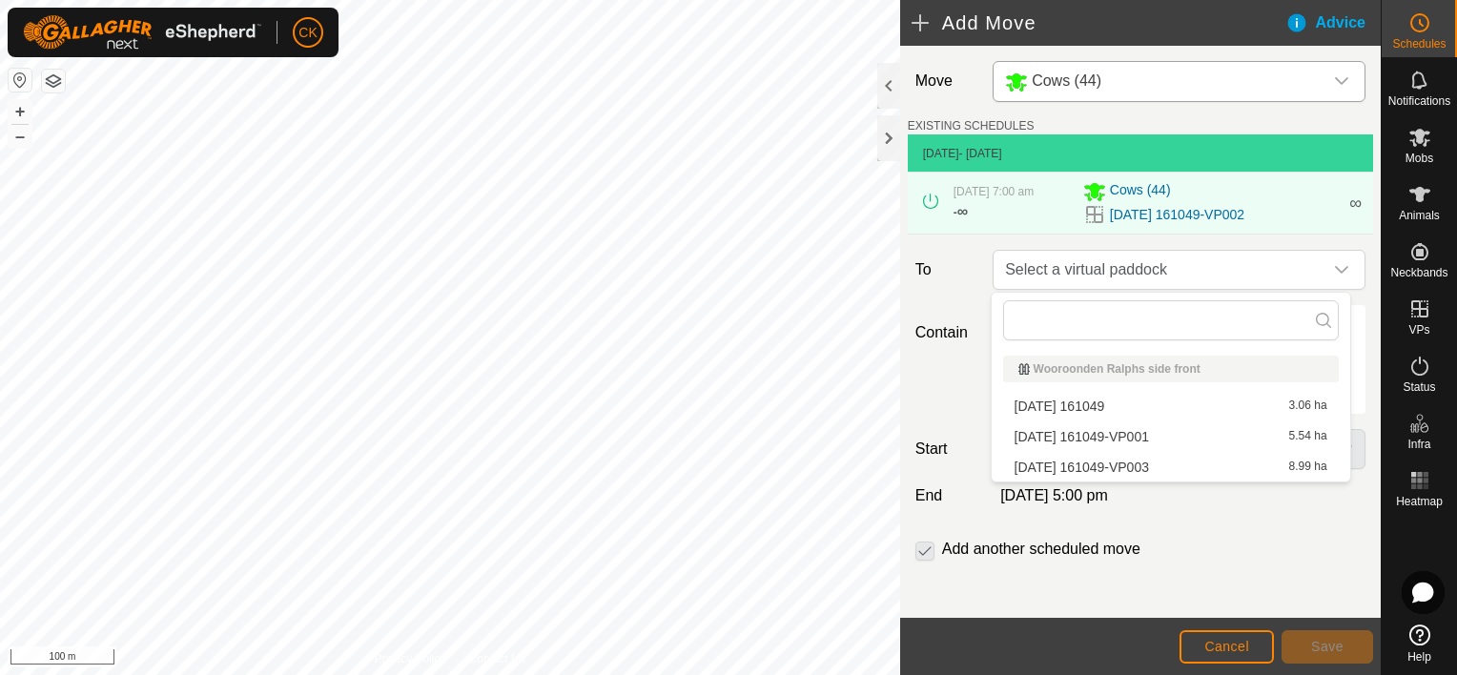
click at [1212, 469] on li "[DATE] 161049-VP003 8.99 ha" at bounding box center [1171, 467] width 336 height 29
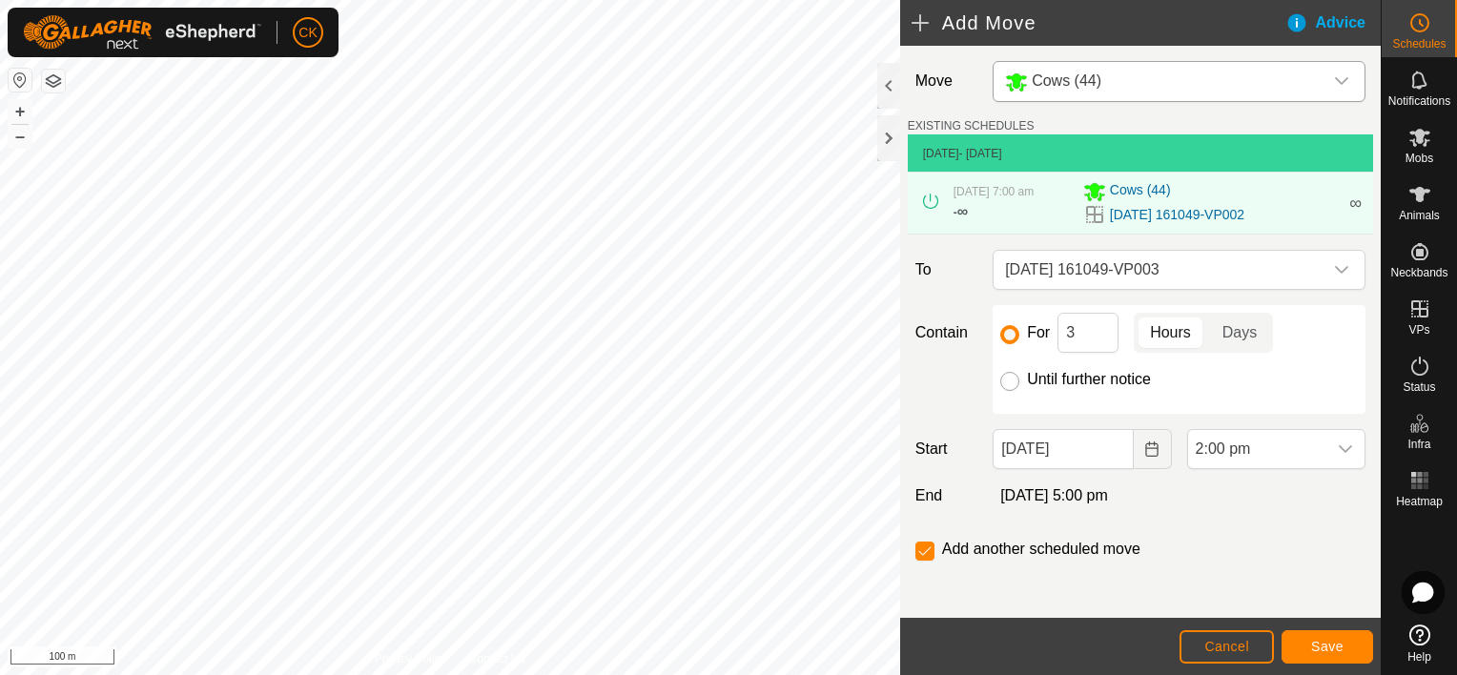
click at [1009, 378] on input "Until further notice" at bounding box center [1009, 381] width 19 height 19
radio input "true"
checkbox input "false"
click at [1338, 446] on icon "dropdown trigger" at bounding box center [1344, 449] width 13 height 8
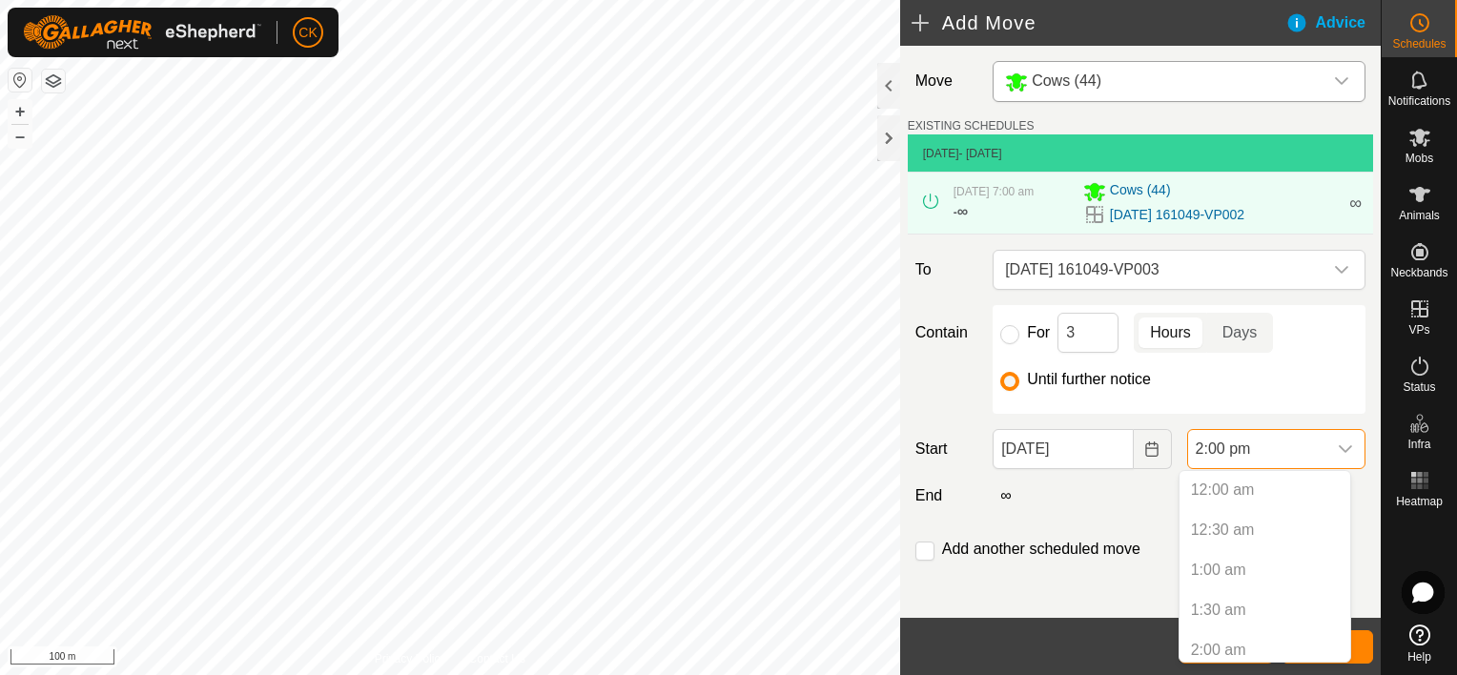
scroll to position [969, 0]
click at [1244, 643] on li "2:00 pm" at bounding box center [1264, 642] width 171 height 38
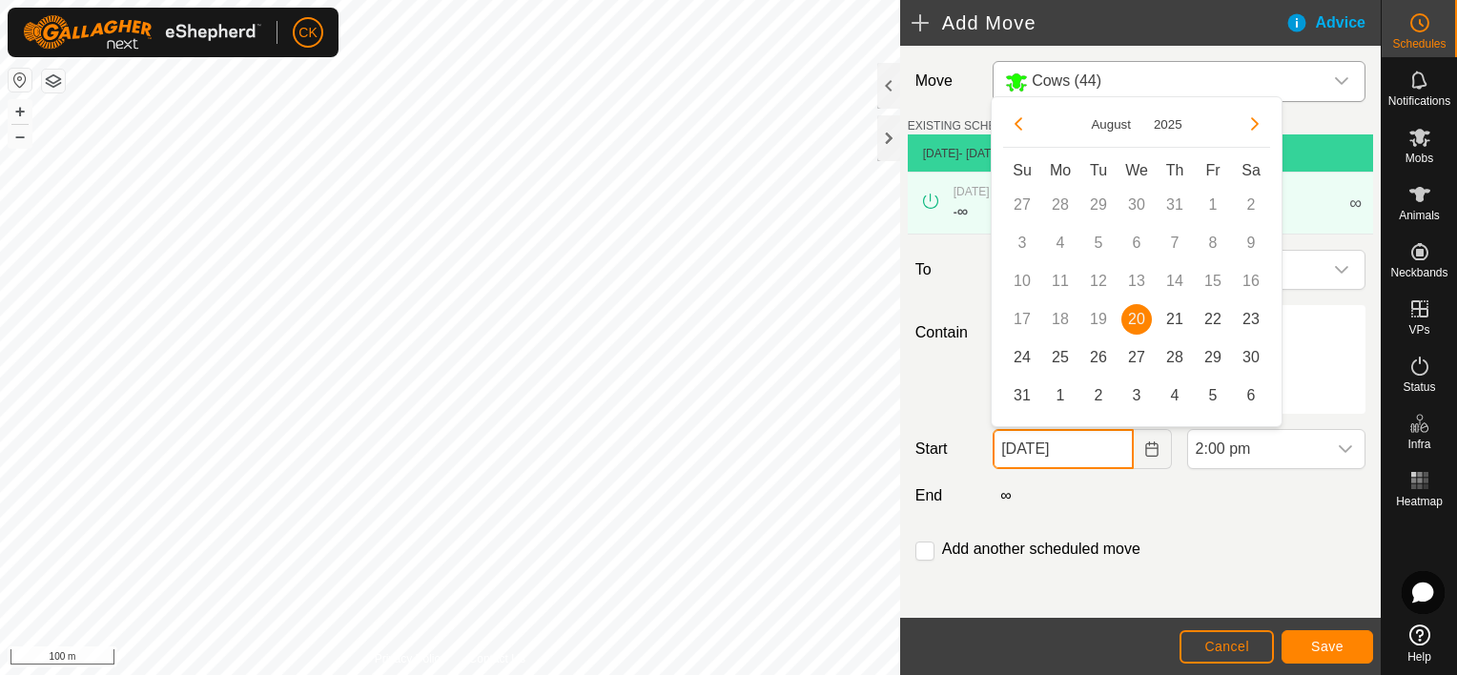
click at [1096, 449] on input "[DATE]" at bounding box center [1062, 449] width 140 height 40
click at [1174, 316] on span "21" at bounding box center [1174, 319] width 31 height 31
type input "[DATE]"
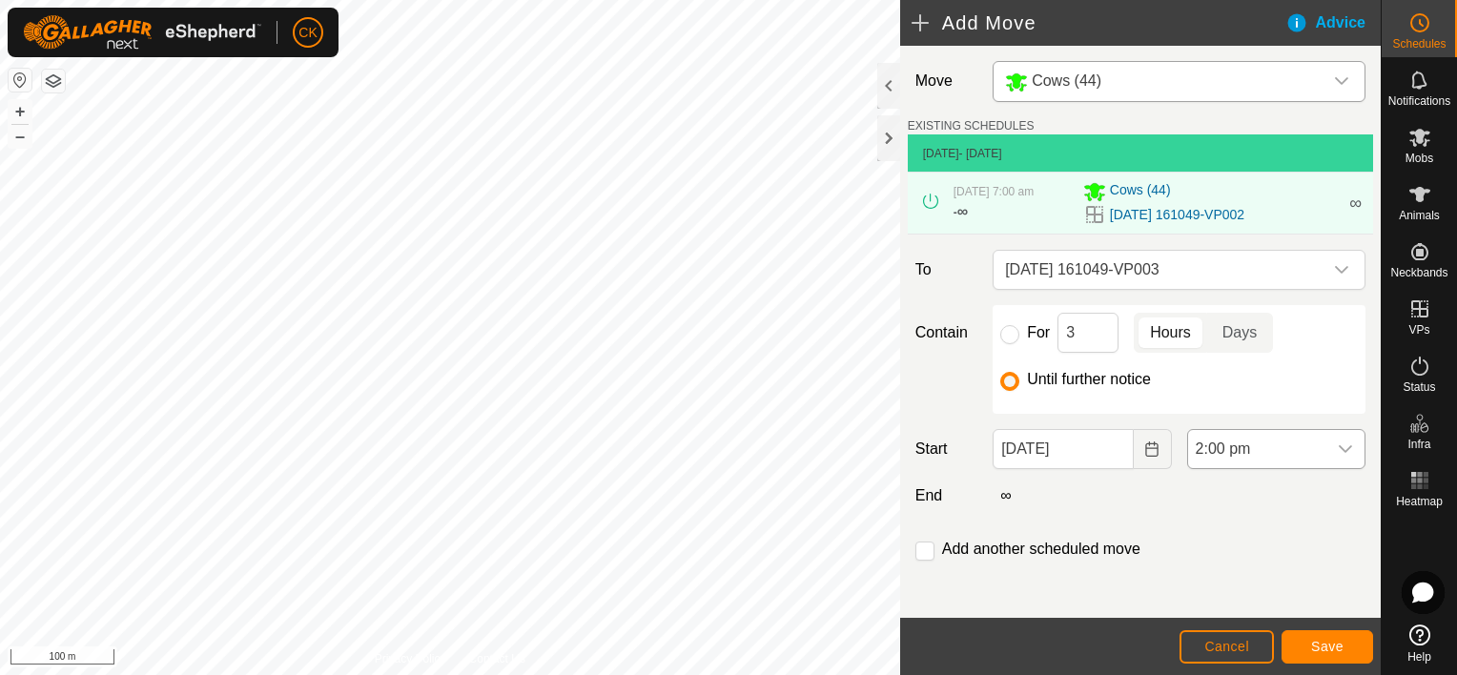
click at [1338, 446] on icon "dropdown trigger" at bounding box center [1344, 449] width 13 height 8
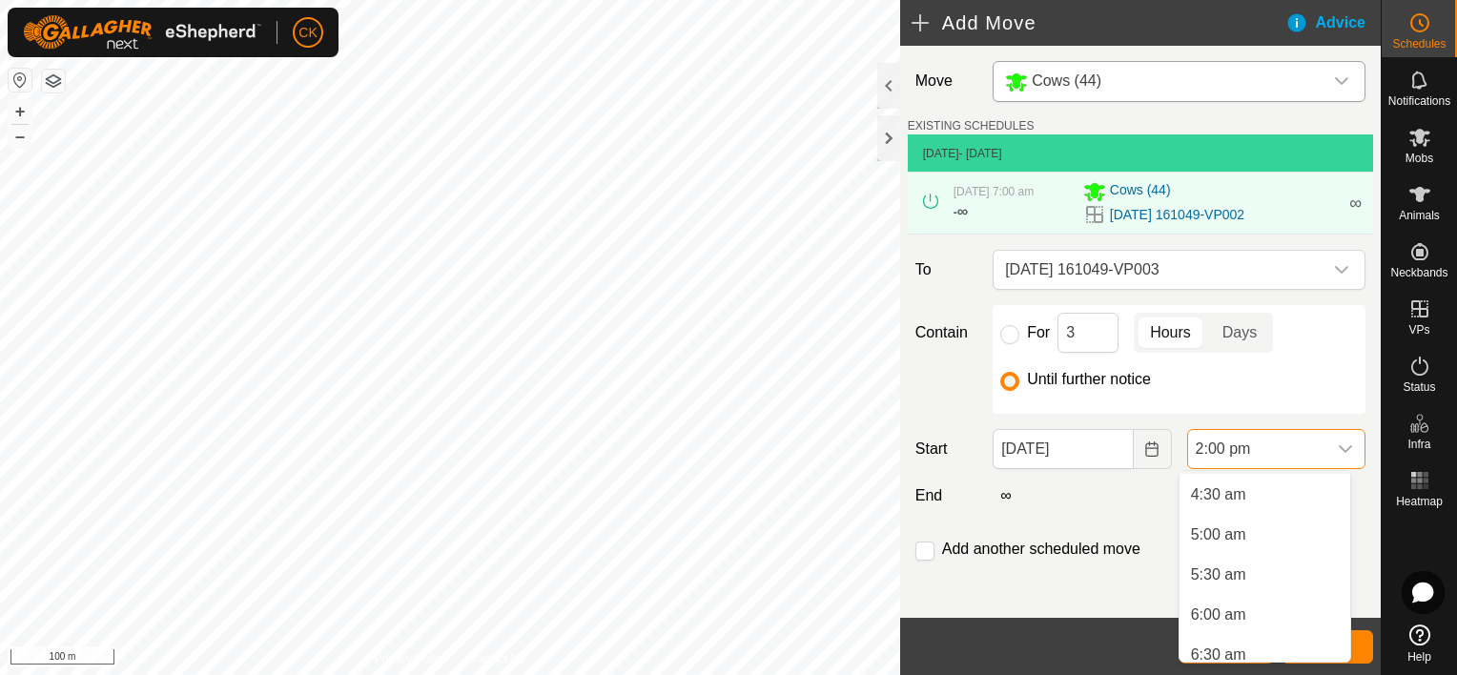
scroll to position [389, 0]
click at [1231, 579] on li "6:00 am" at bounding box center [1264, 581] width 171 height 38
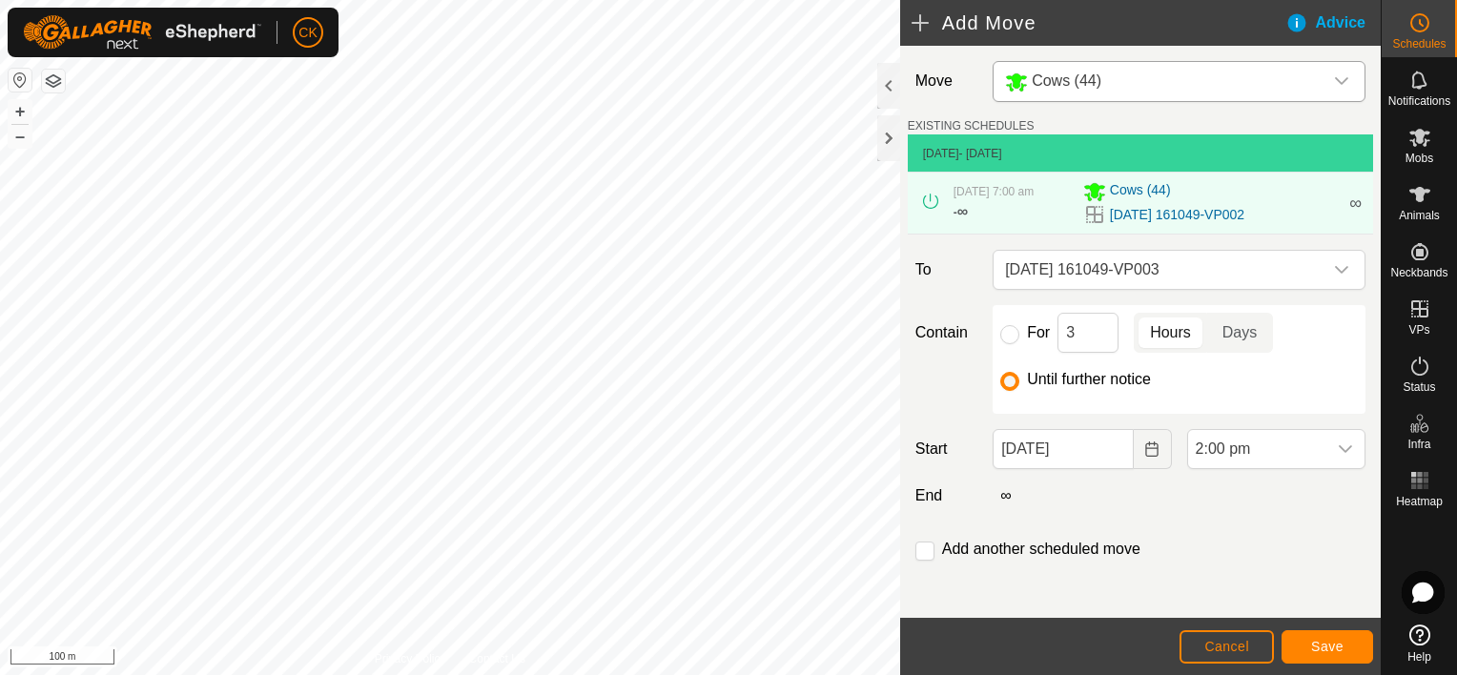
scroll to position [969, 0]
click at [1317, 648] on span "Save" at bounding box center [1327, 646] width 32 height 15
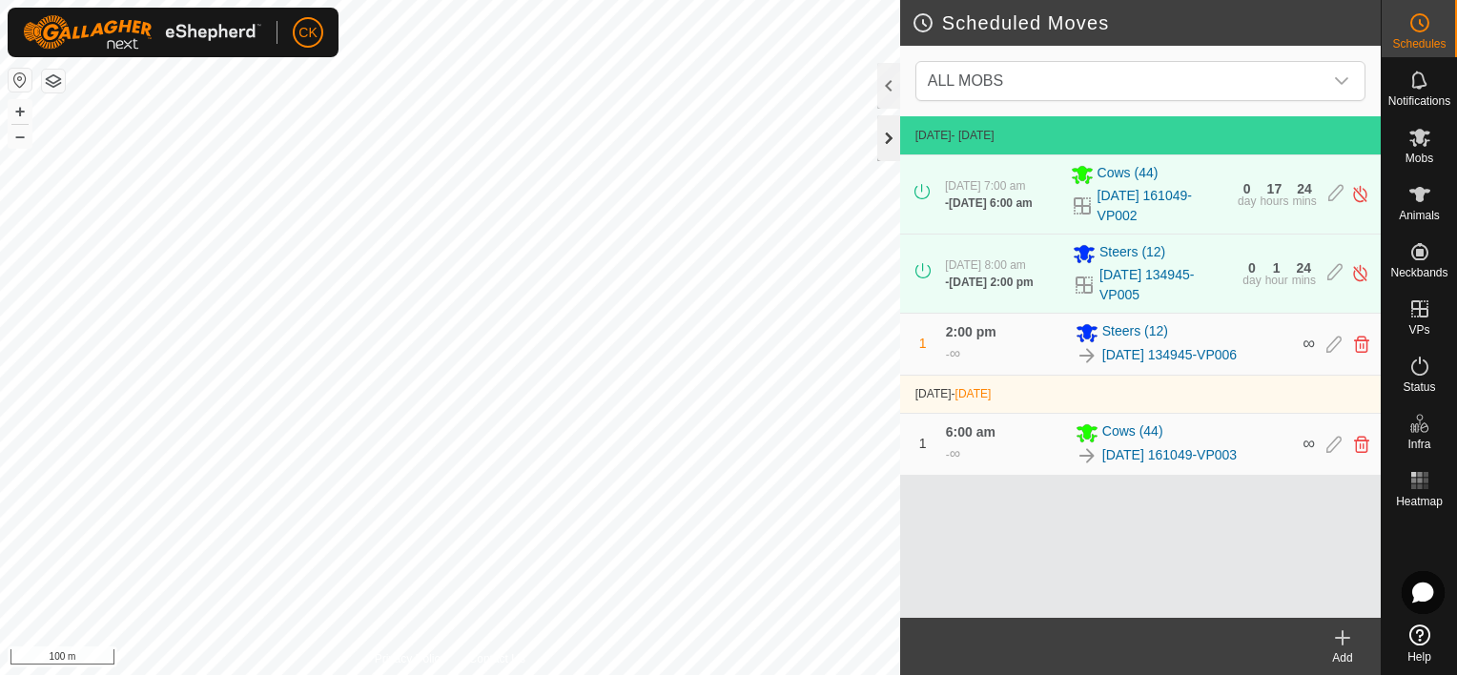
click at [882, 137] on div at bounding box center [888, 138] width 23 height 46
